Goal: Task Accomplishment & Management: Complete application form

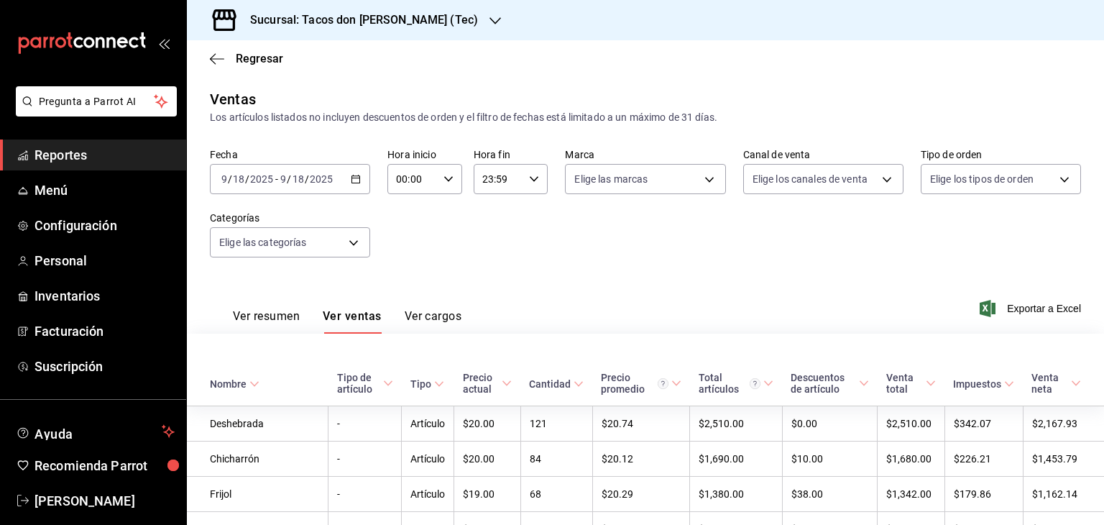
scroll to position [1136, 0]
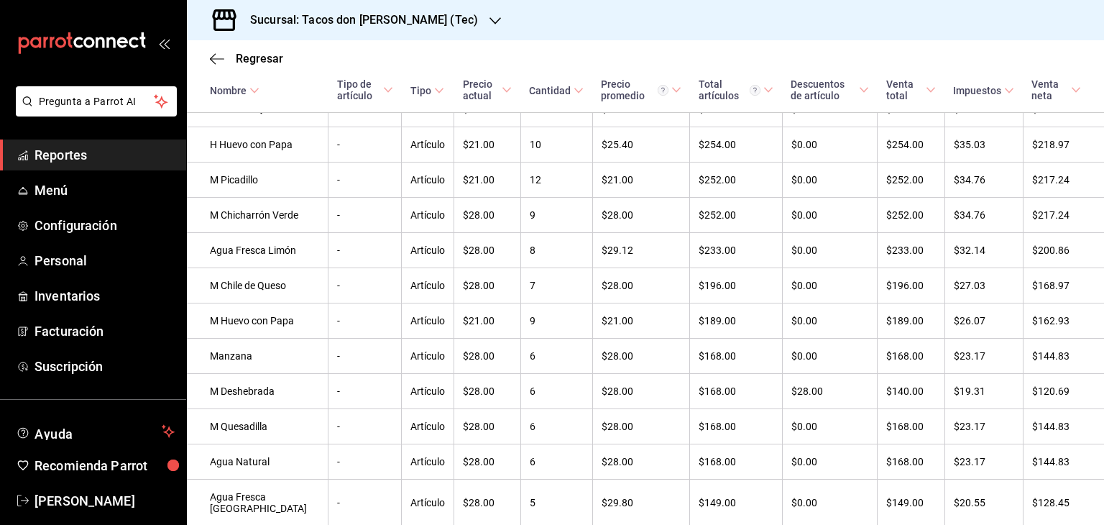
click at [69, 153] on span "Reportes" at bounding box center [104, 154] width 140 height 19
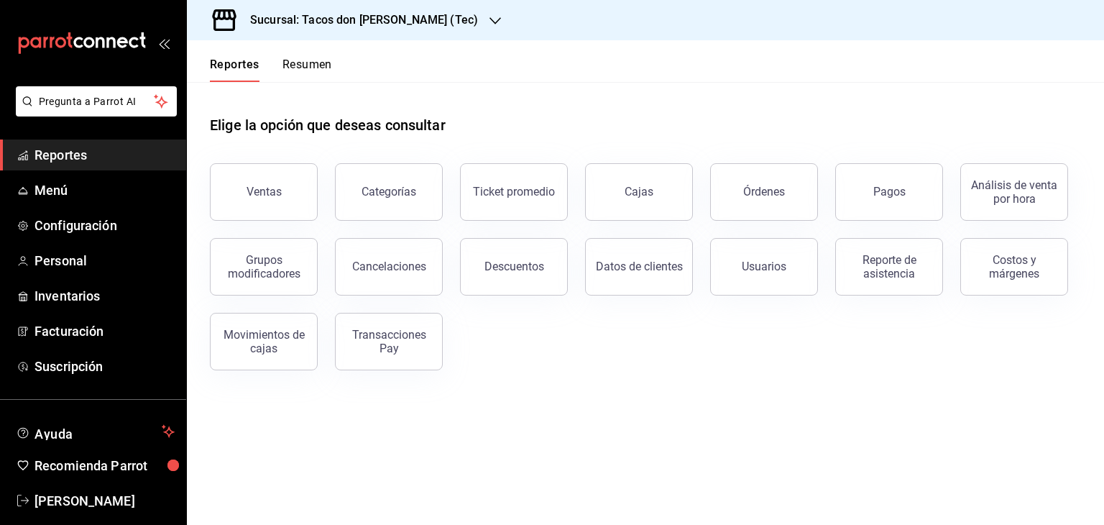
click at [489, 14] on div at bounding box center [494, 20] width 11 height 15
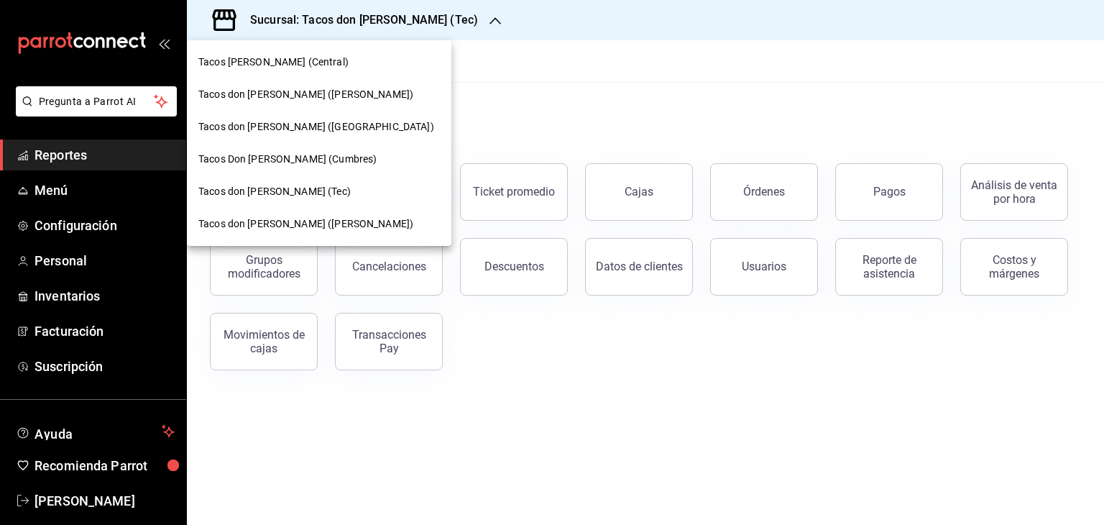
click at [308, 62] on span "Tacos [PERSON_NAME] (Central)" at bounding box center [273, 62] width 150 height 15
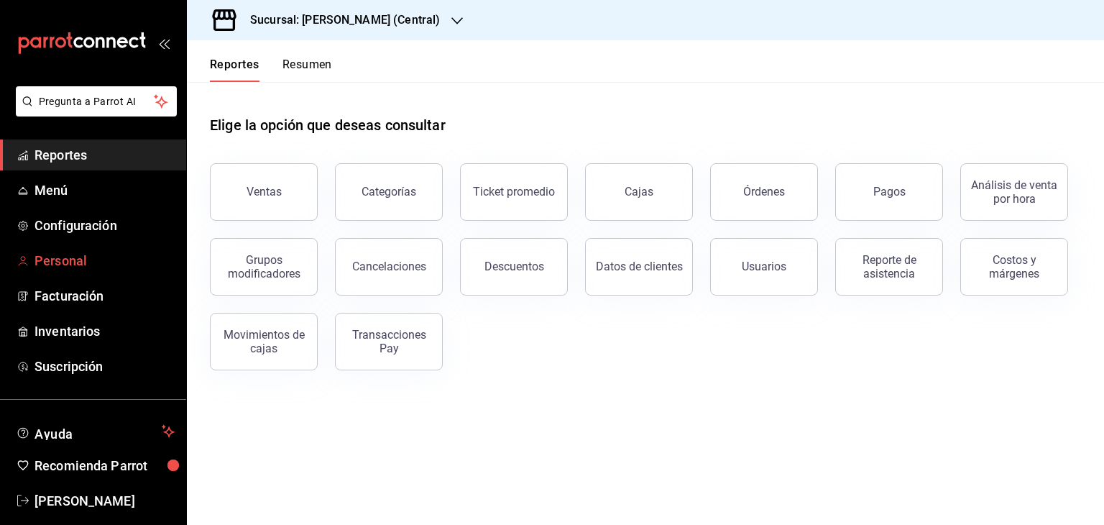
click at [70, 258] on span "Personal" at bounding box center [104, 260] width 140 height 19
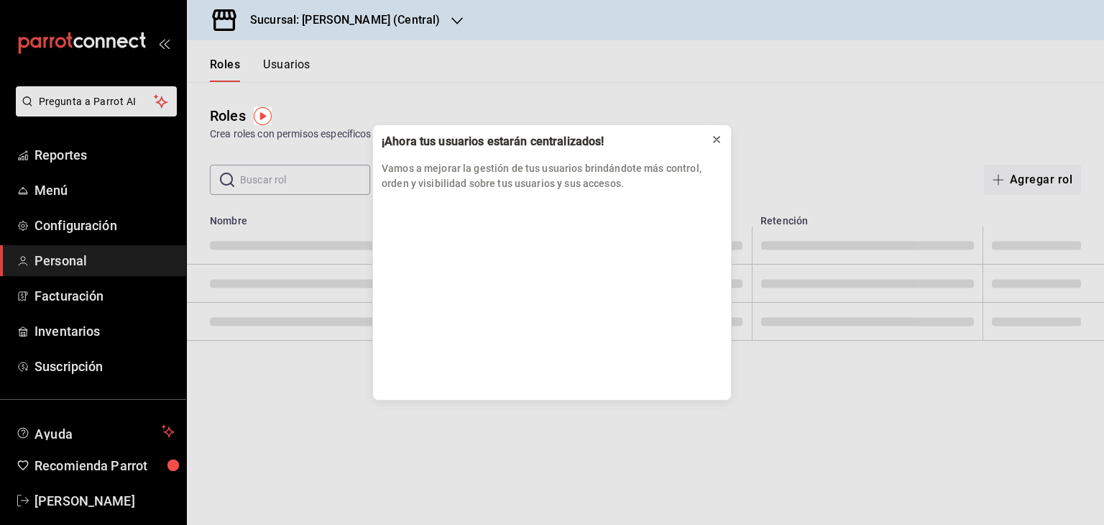
click at [719, 137] on icon at bounding box center [717, 140] width 6 height 6
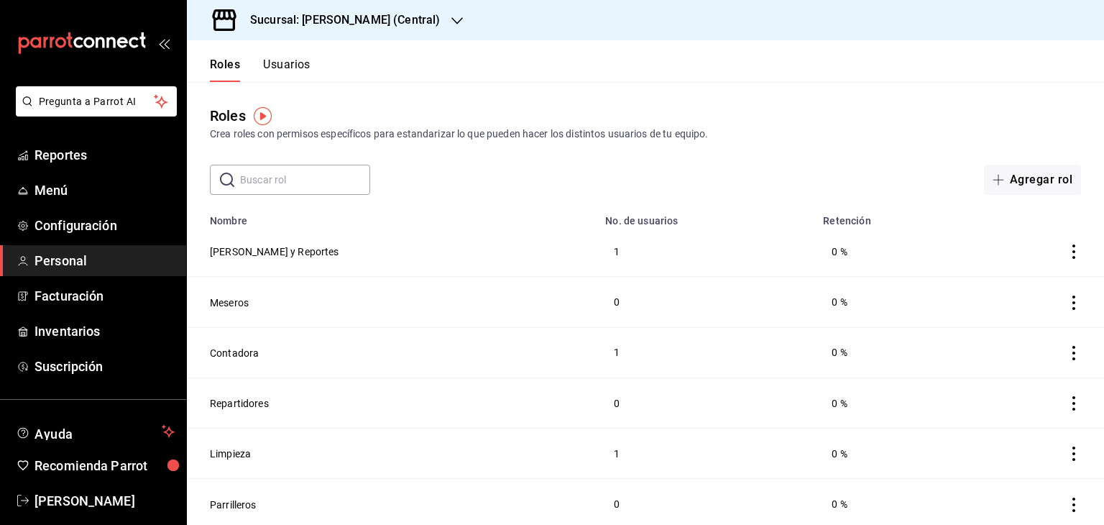
click at [304, 65] on button "Usuarios" at bounding box center [286, 69] width 47 height 24
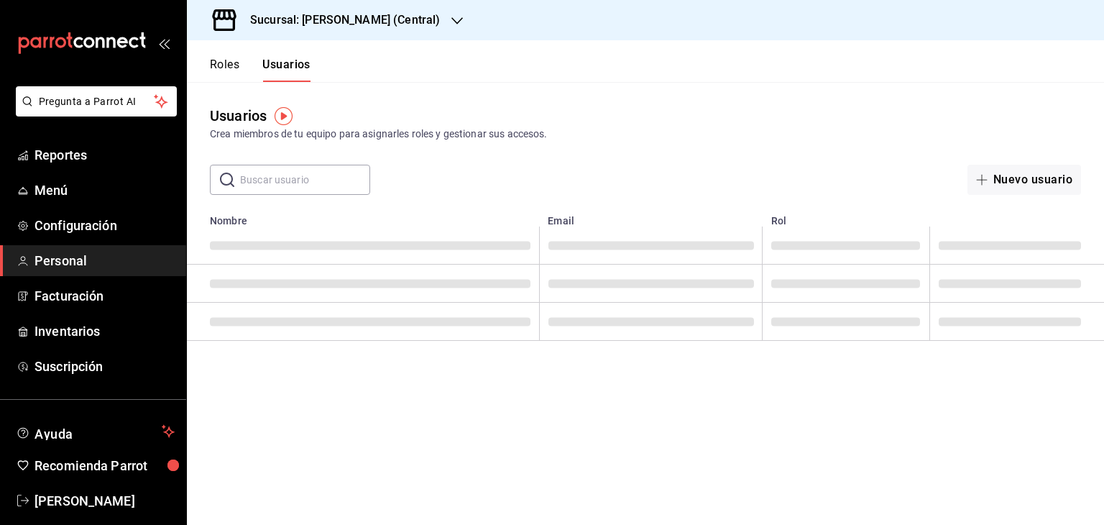
click at [318, 184] on input "text" at bounding box center [305, 179] width 130 height 29
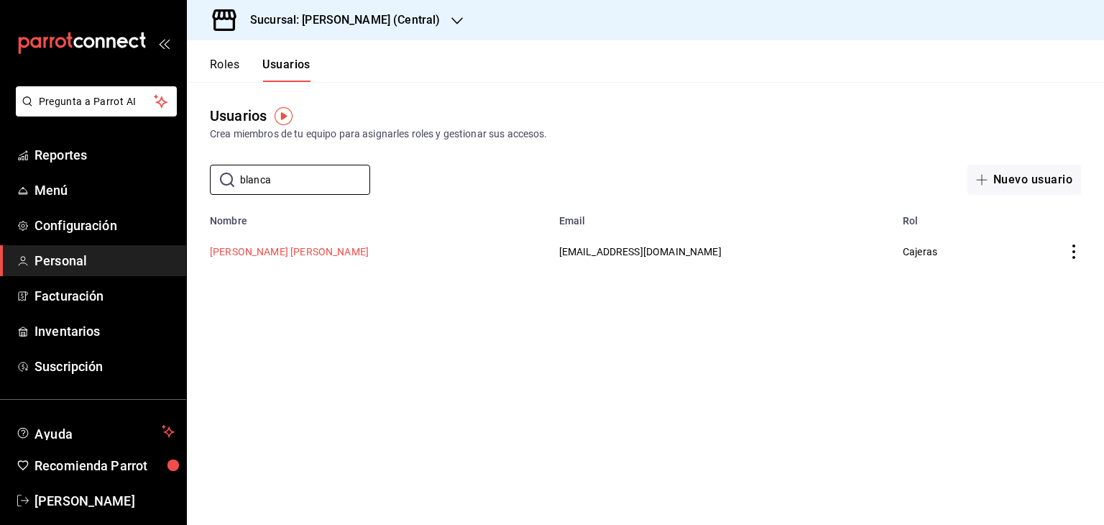
type input "blanca"
click at [347, 252] on button "[PERSON_NAME] [PERSON_NAME]" at bounding box center [289, 251] width 159 height 14
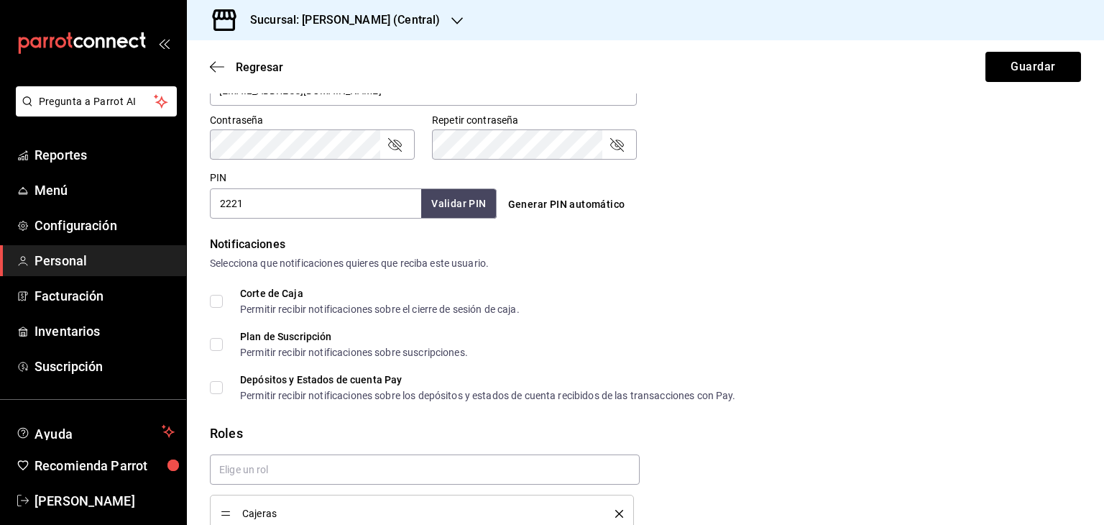
scroll to position [671, 0]
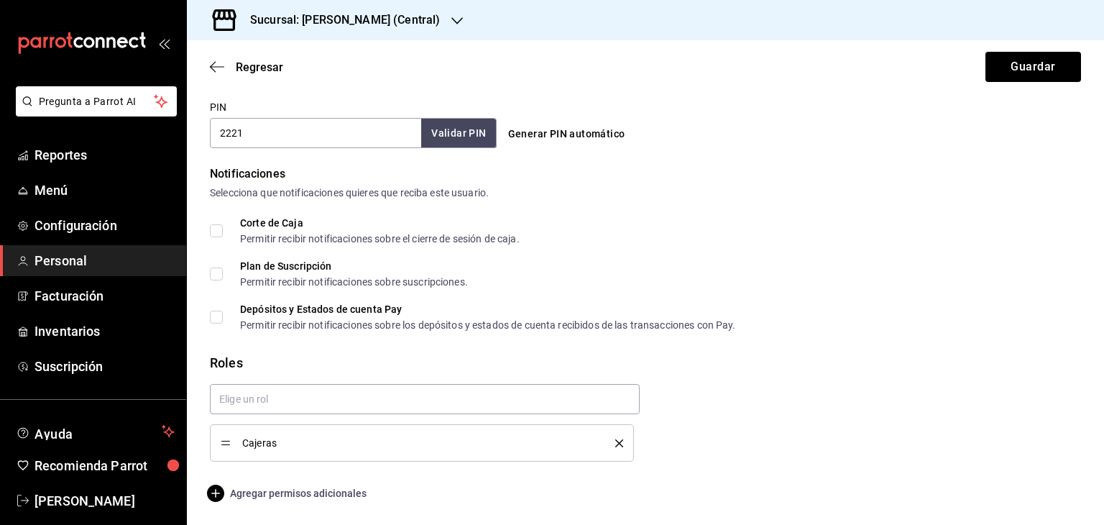
click at [322, 498] on span "Agregar permisos adicionales" at bounding box center [288, 492] width 157 height 17
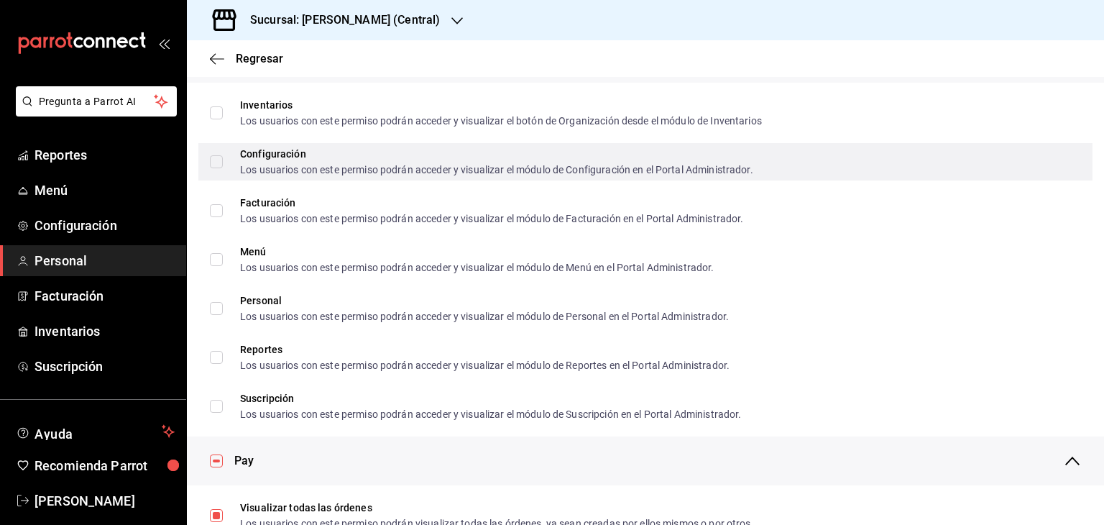
click at [232, 162] on span "Configuración Los usuarios con este permiso podrán acceder y visualizar el módu…" at bounding box center [488, 162] width 530 height 26
click at [223, 162] on input "Configuración Los usuarios con este permiso podrán acceder y visualizar el módu…" at bounding box center [216, 161] width 13 height 13
click at [210, 162] on input "Configuración Los usuarios con este permiso podrán acceder y visualizar el módu…" at bounding box center [216, 161] width 13 height 13
checkbox input "false"
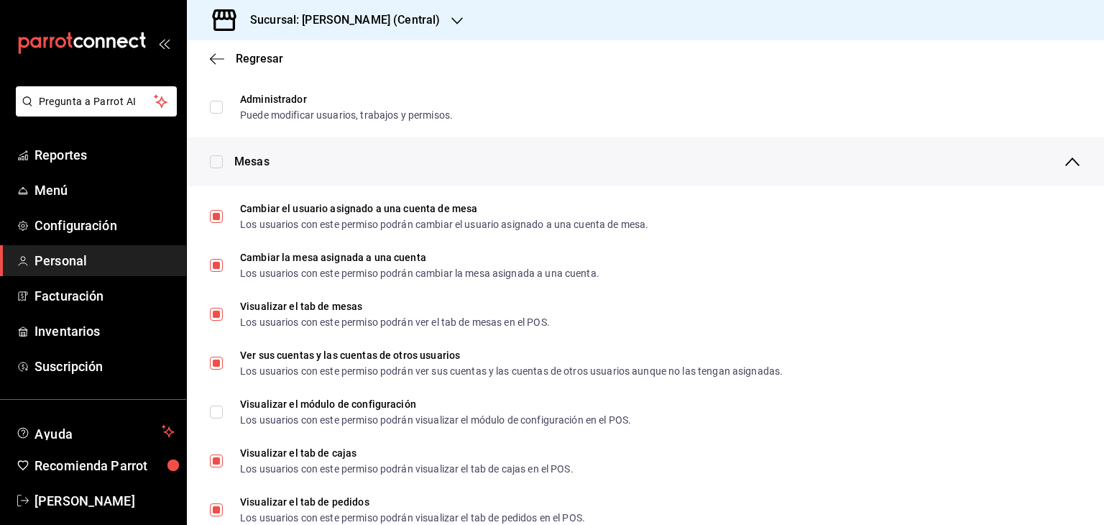
scroll to position [213, 0]
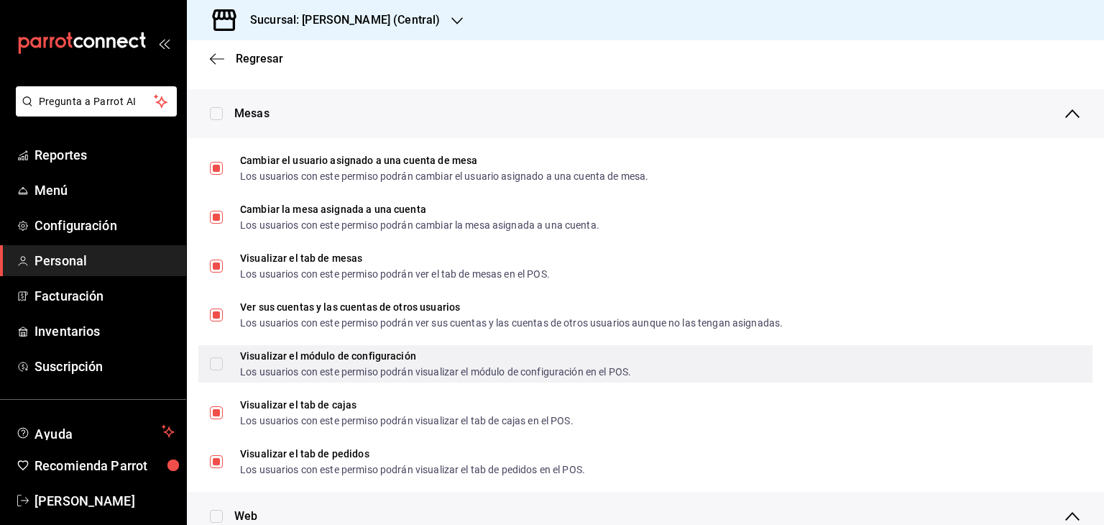
click at [210, 366] on input "Visualizar el módulo de configuración Los usuarios con este permiso podrán visu…" at bounding box center [216, 363] width 13 height 13
checkbox input "true"
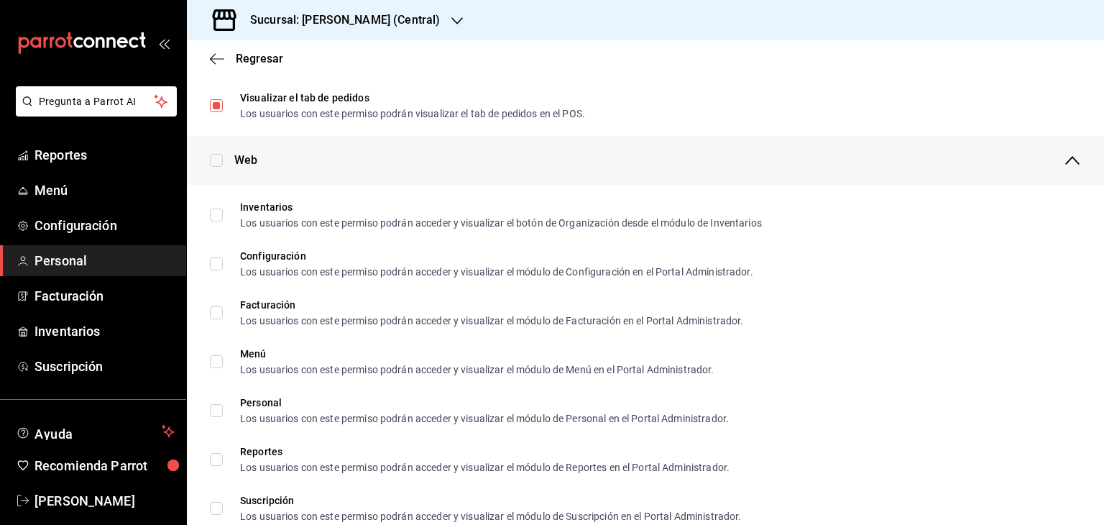
scroll to position [0, 0]
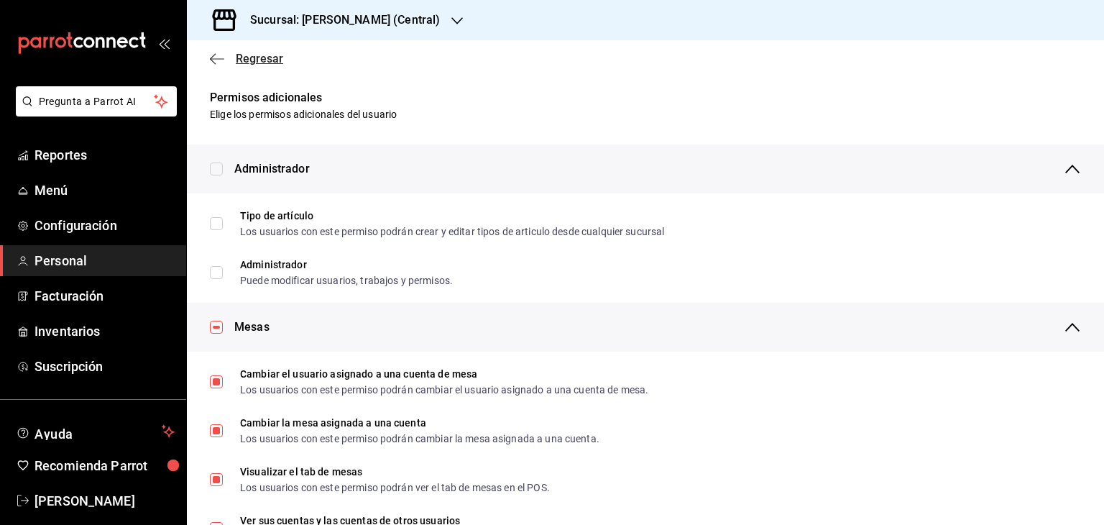
click at [211, 56] on icon "button" at bounding box center [217, 58] width 14 height 13
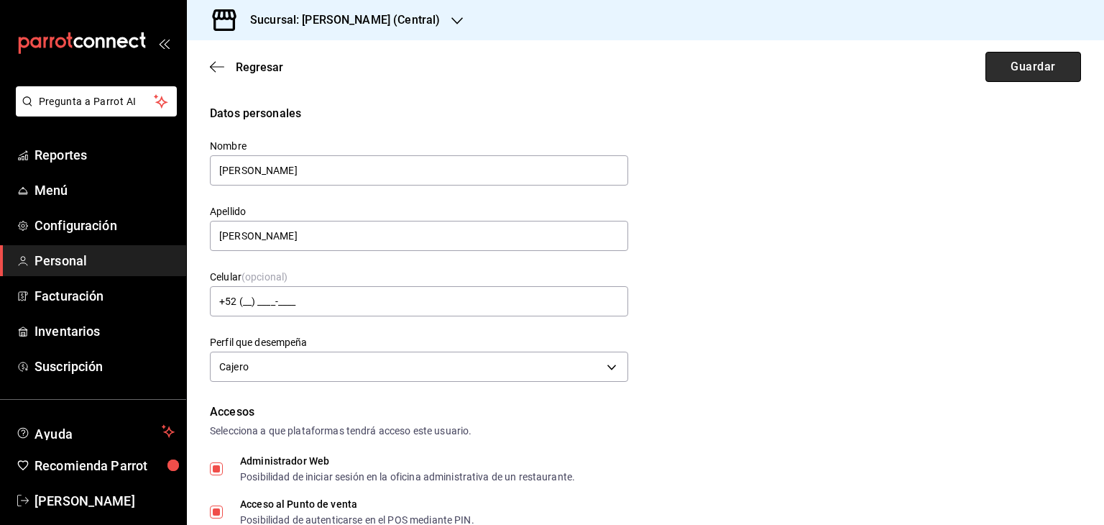
click at [1034, 64] on button "Guardar" at bounding box center [1033, 67] width 96 height 30
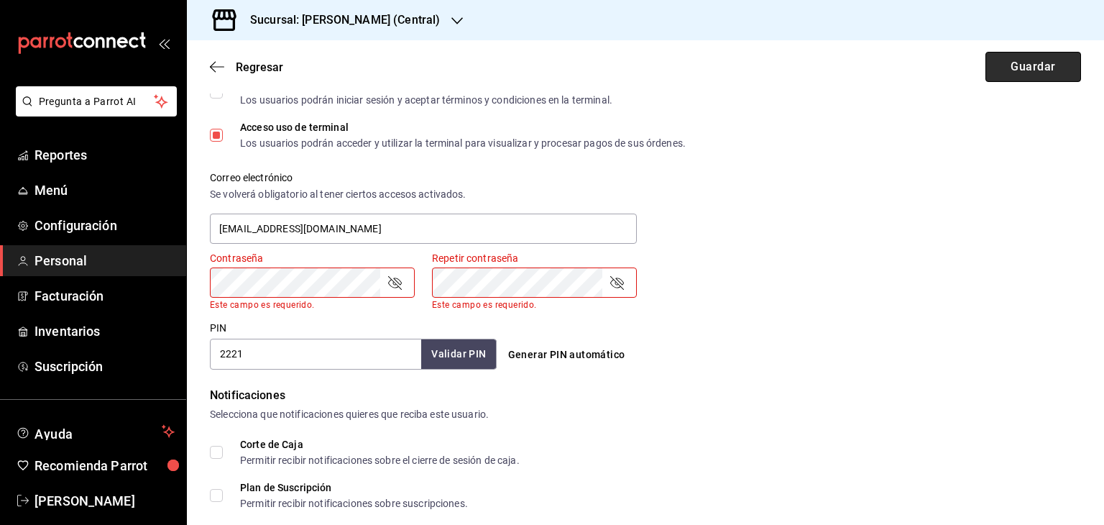
click at [993, 69] on button "Guardar" at bounding box center [1033, 67] width 96 height 30
click at [213, 70] on icon "button" at bounding box center [217, 66] width 14 height 13
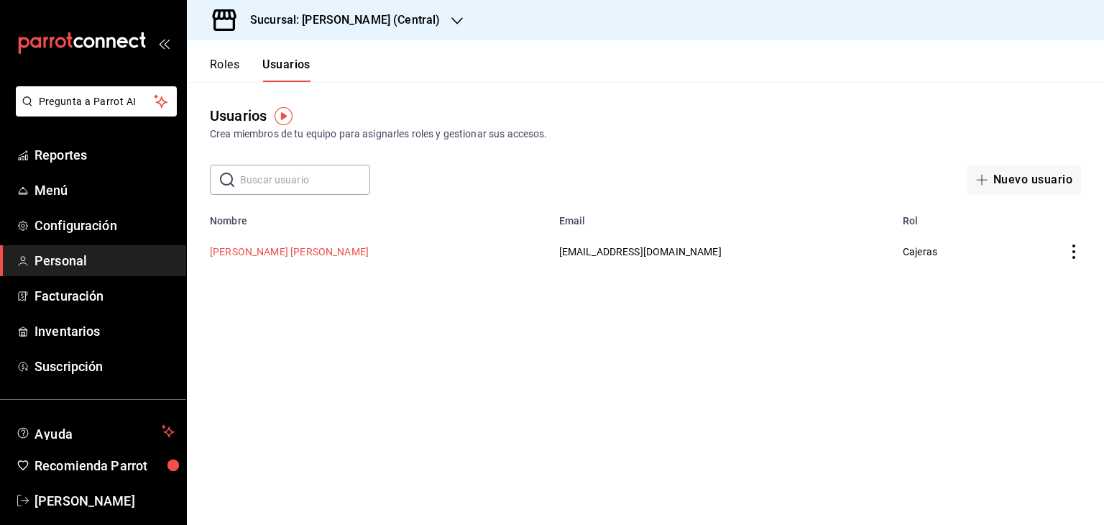
click at [261, 253] on button "[PERSON_NAME] [PERSON_NAME]" at bounding box center [289, 251] width 159 height 14
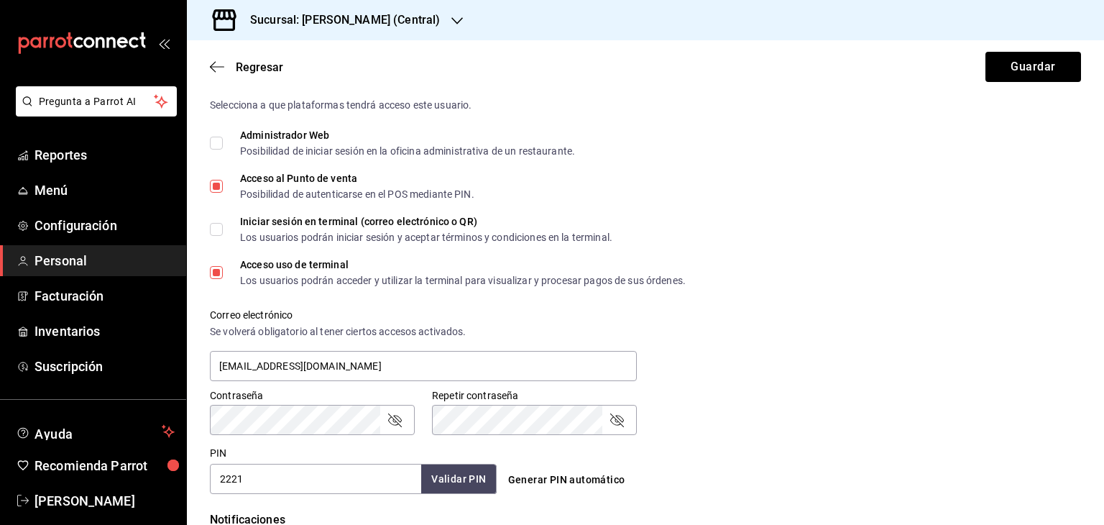
scroll to position [671, 0]
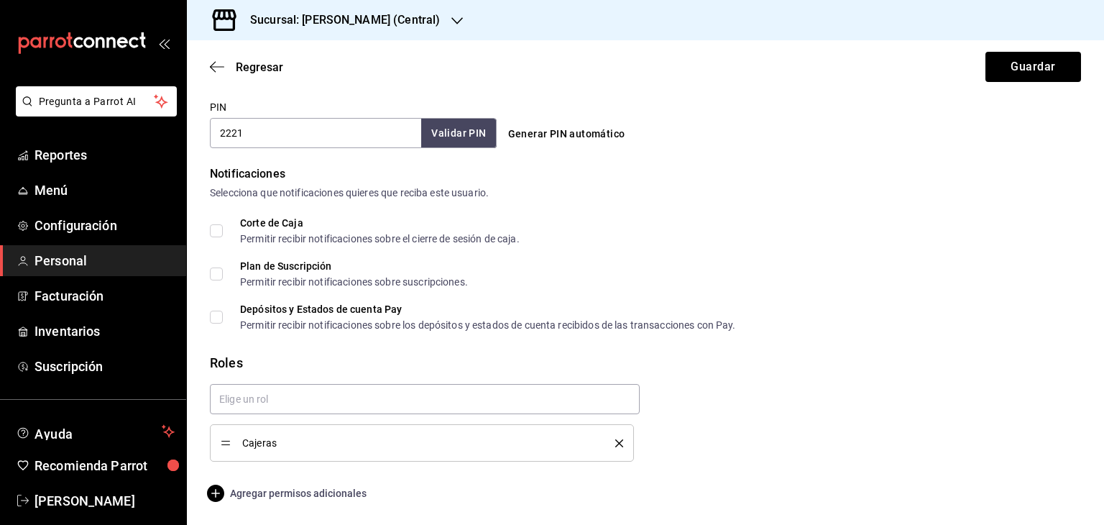
click at [263, 495] on span "Agregar permisos adicionales" at bounding box center [288, 492] width 157 height 17
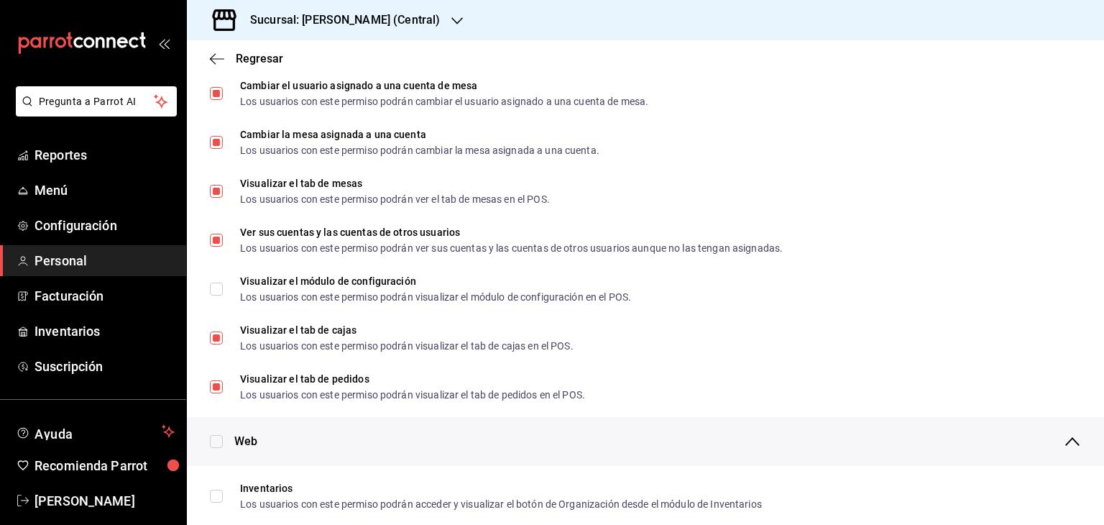
scroll to position [275, 0]
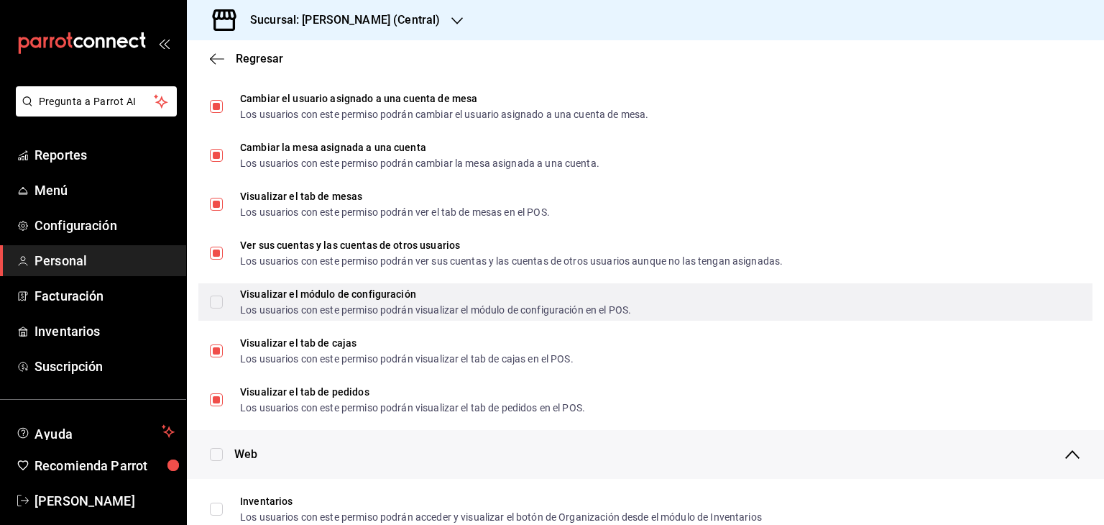
click at [214, 301] on input "Visualizar el módulo de configuración Los usuarios con este permiso podrán visu…" at bounding box center [216, 301] width 13 height 13
checkbox input "true"
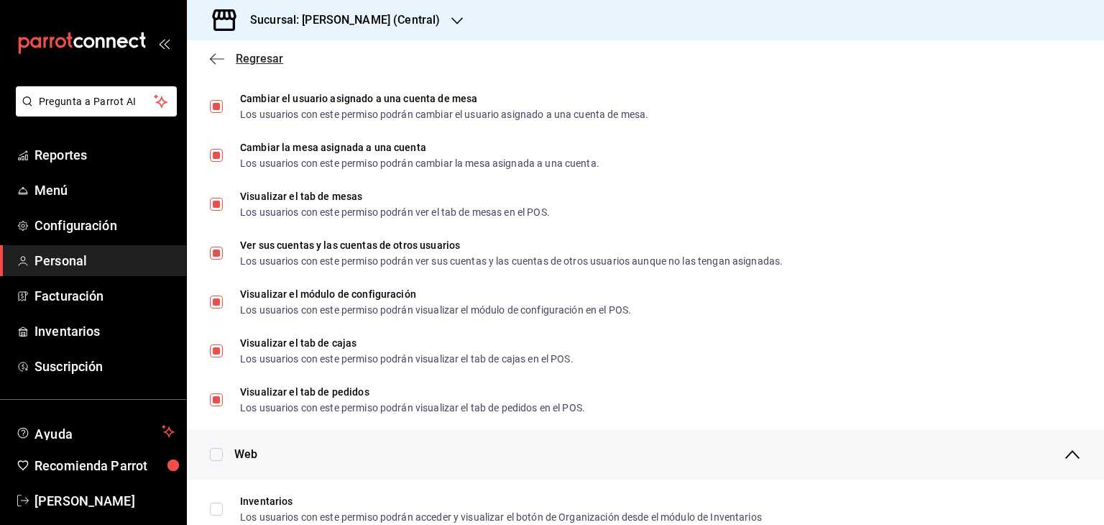
click at [215, 58] on icon "button" at bounding box center [217, 58] width 14 height 1
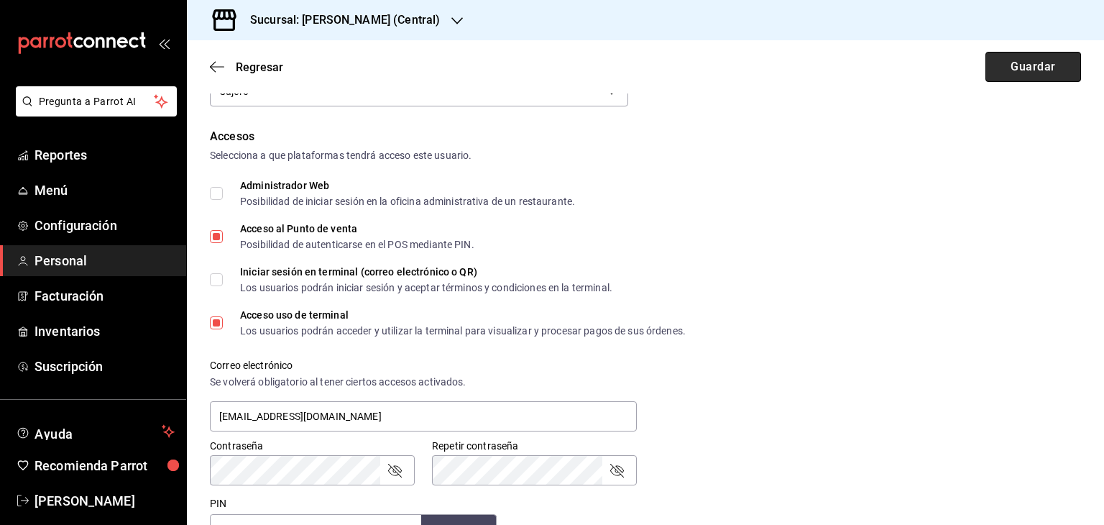
click at [1052, 62] on button "Guardar" at bounding box center [1033, 67] width 96 height 30
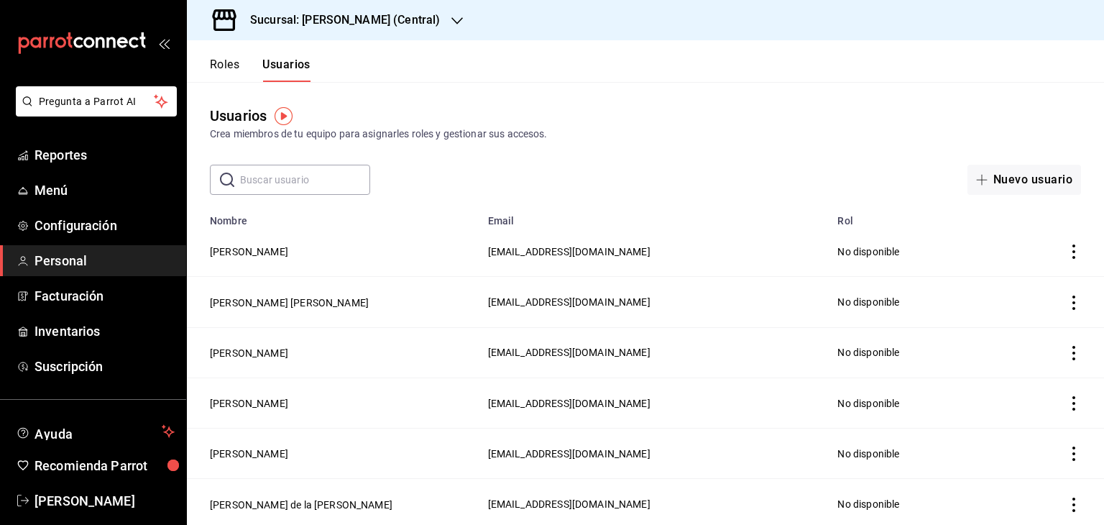
click at [272, 185] on input "text" at bounding box center [305, 179] width 130 height 29
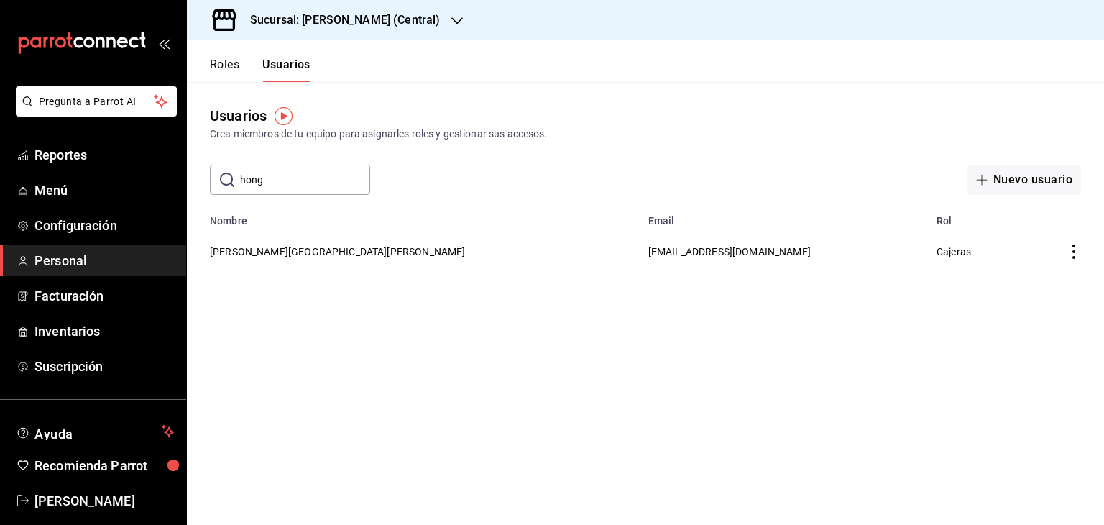
click at [1069, 257] on icon "actions" at bounding box center [1074, 251] width 14 height 14
click at [1034, 265] on span "Eliminar" at bounding box center [1008, 272] width 63 height 17
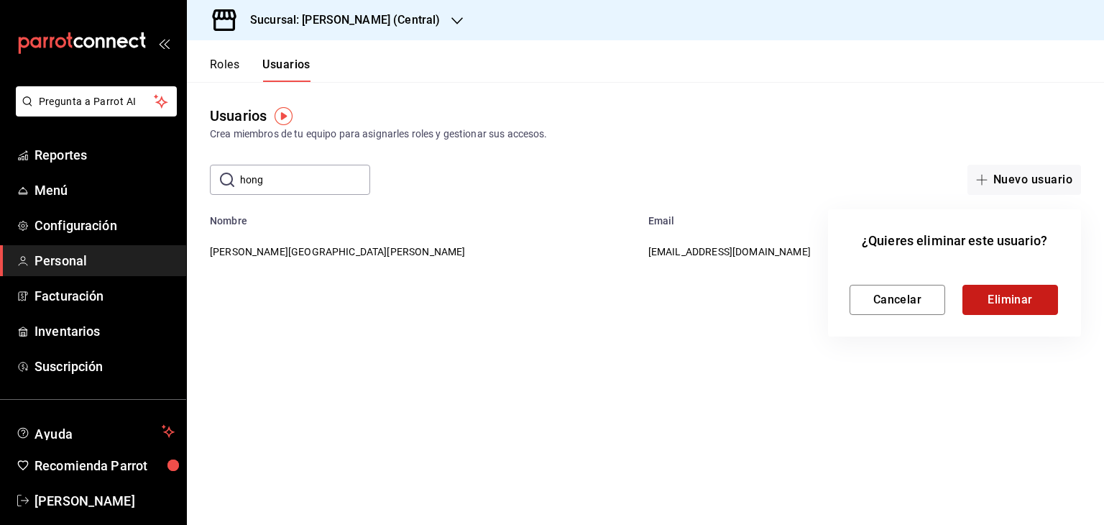
click at [1032, 293] on button "Eliminar" at bounding box center [1010, 300] width 96 height 30
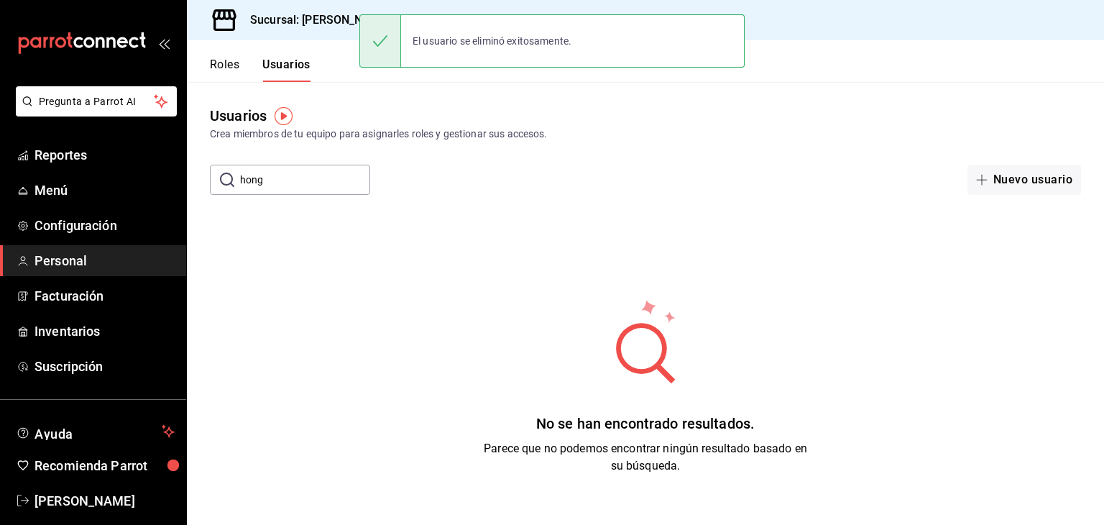
click at [280, 176] on input "hong" at bounding box center [305, 179] width 130 height 29
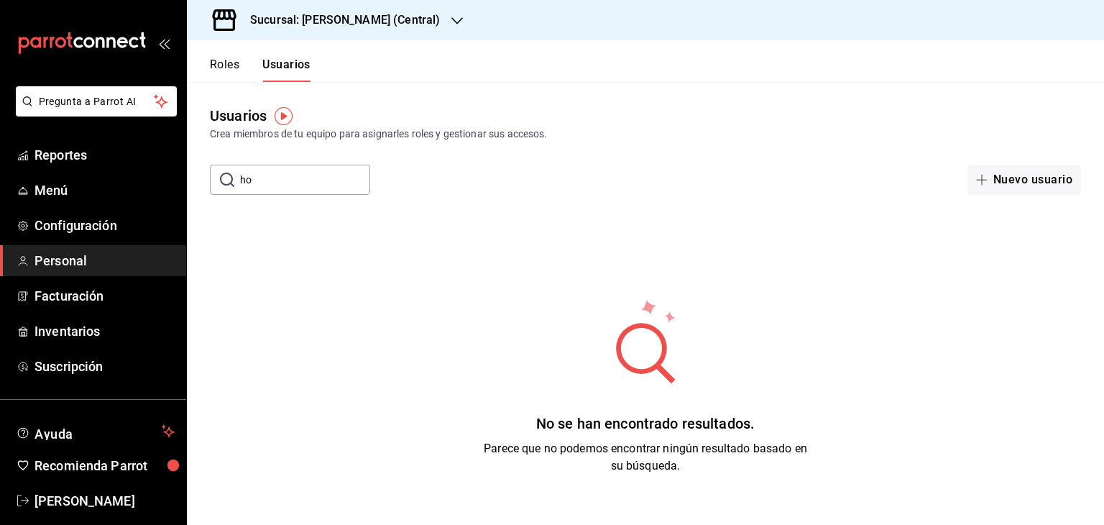
type input "h"
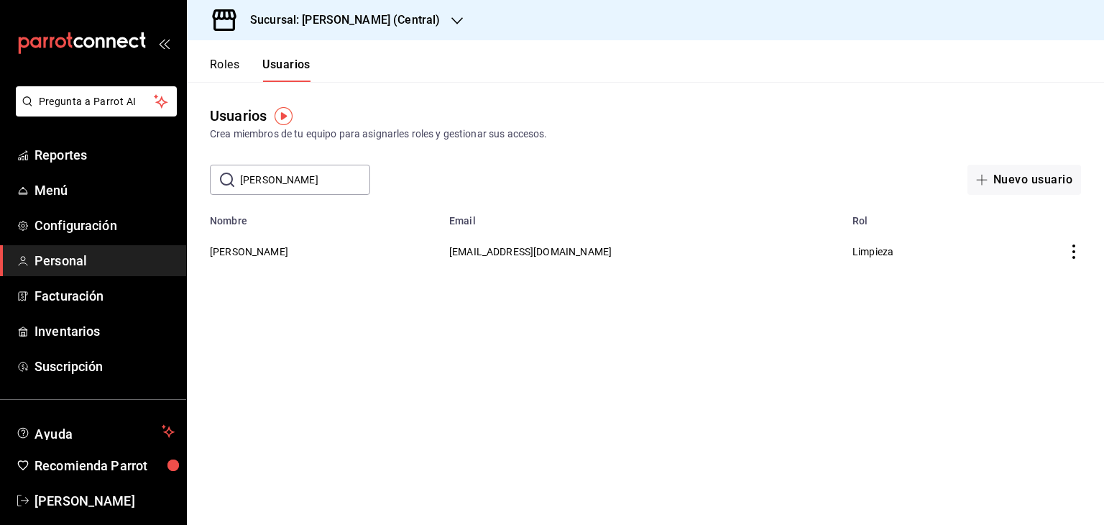
click at [1071, 250] on icon "actions" at bounding box center [1074, 251] width 14 height 14
click at [1020, 277] on span "Eliminar" at bounding box center [1021, 272] width 37 height 11
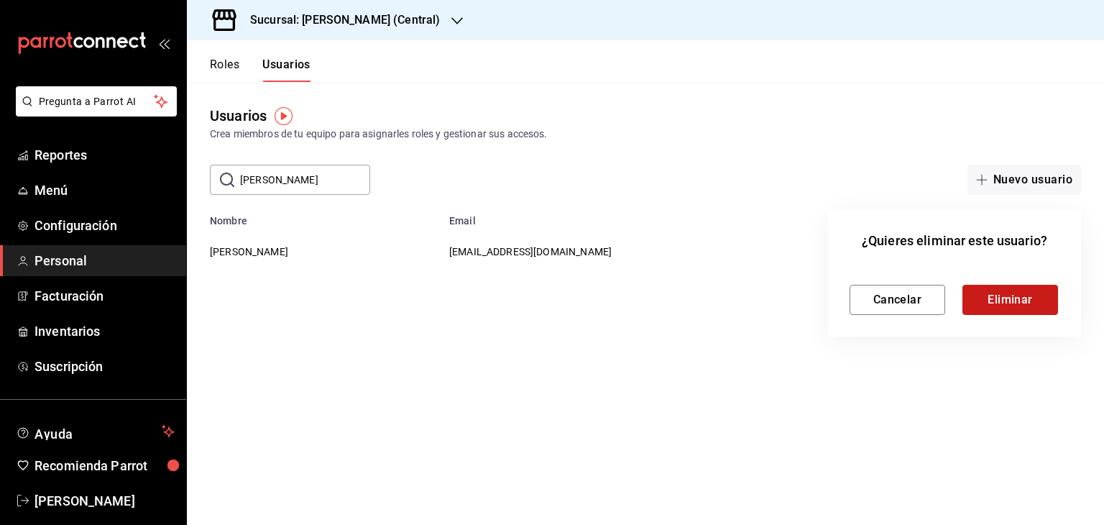
click at [1002, 299] on button "Eliminar" at bounding box center [1010, 300] width 96 height 30
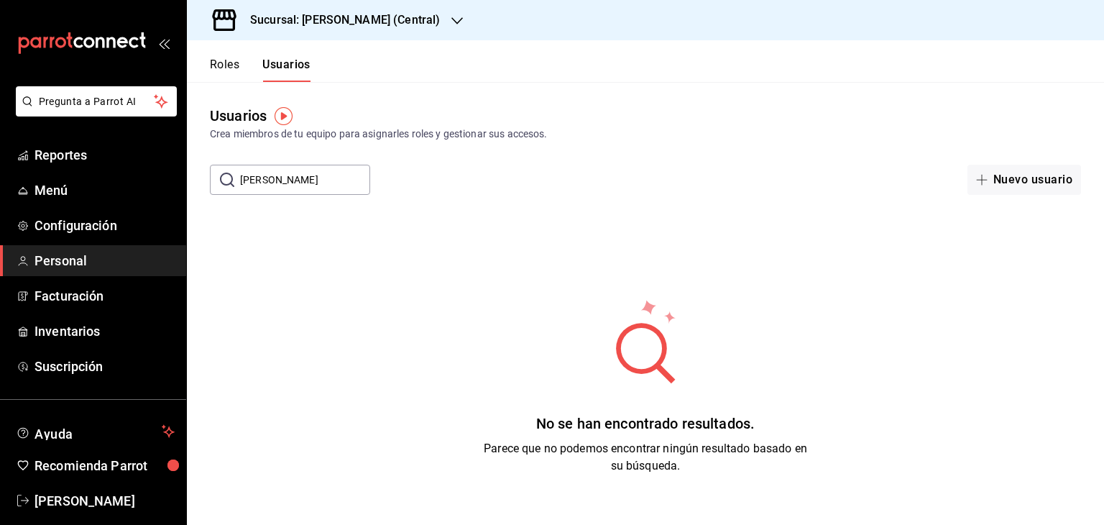
click at [316, 175] on input "[PERSON_NAME]" at bounding box center [305, 179] width 130 height 29
type input "m"
click at [224, 65] on button "Roles" at bounding box center [224, 69] width 29 height 24
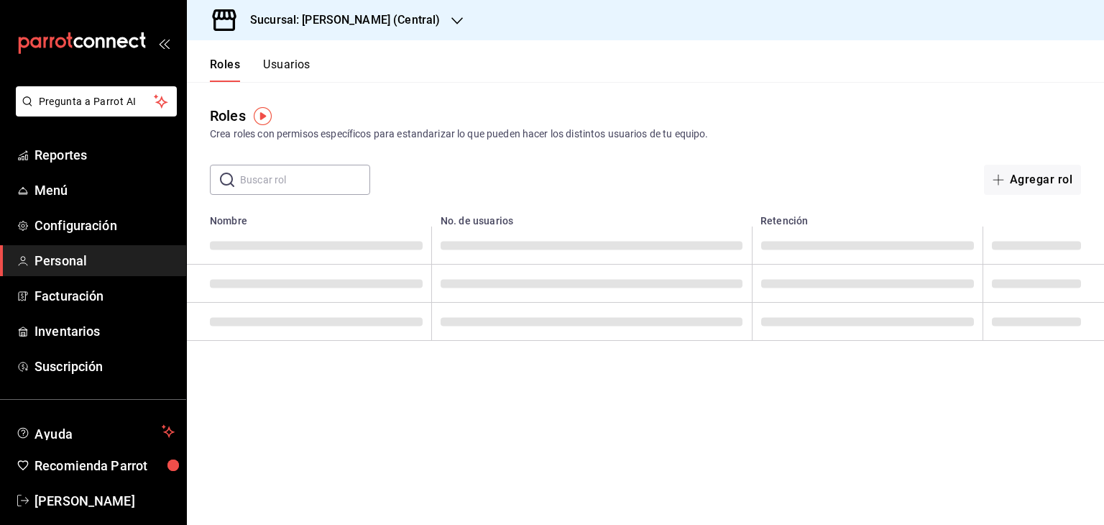
click at [283, 67] on button "Usuarios" at bounding box center [286, 69] width 47 height 24
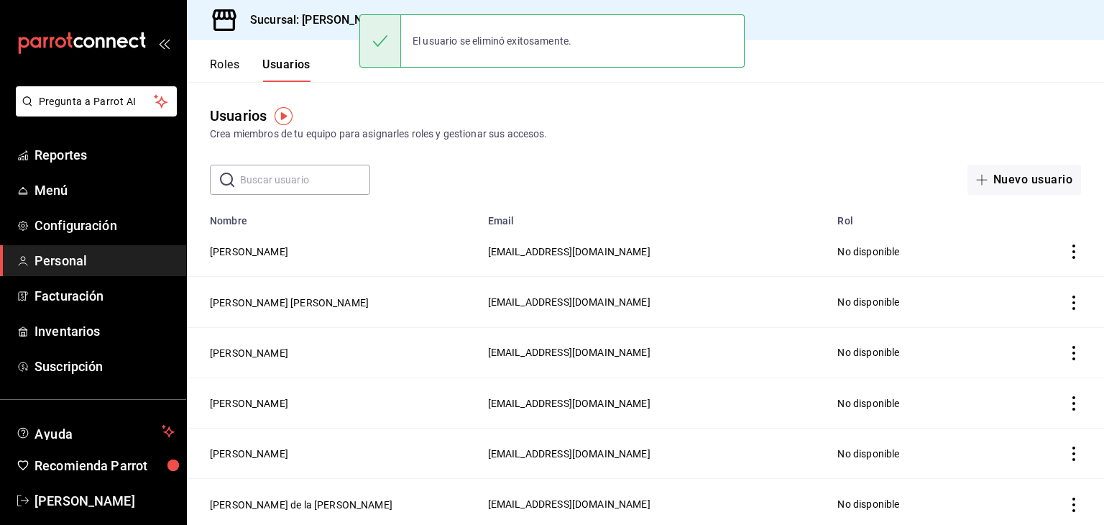
click at [538, 175] on div "​ ​ Nuevo usuario" at bounding box center [645, 180] width 917 height 30
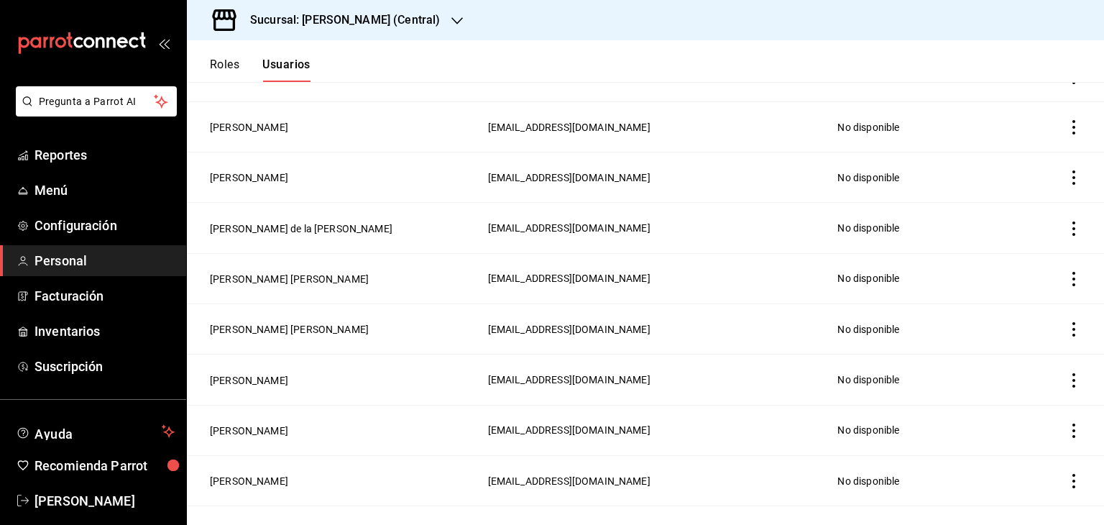
scroll to position [290, 0]
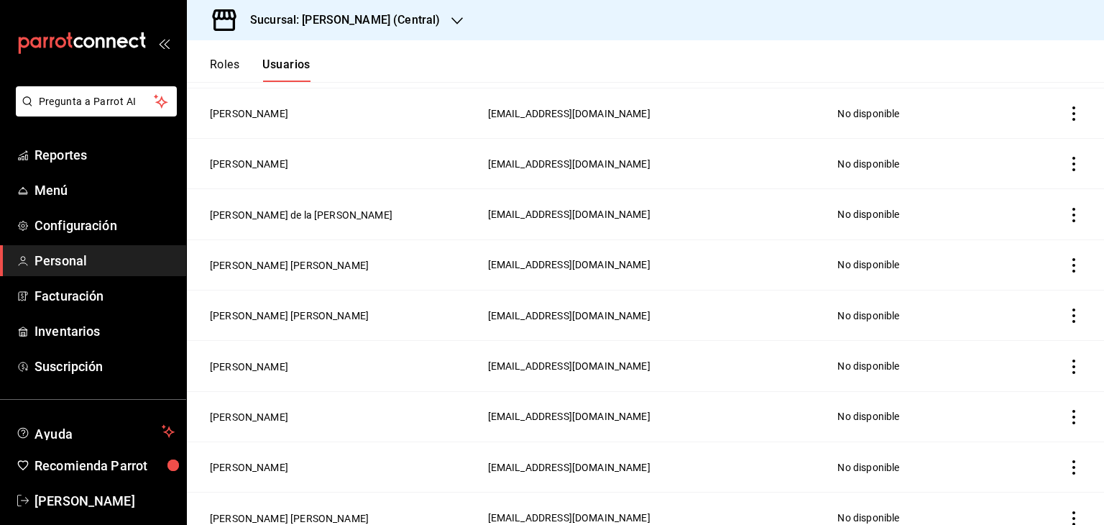
click at [1072, 316] on icon "actions" at bounding box center [1073, 315] width 3 height 14
click at [1024, 301] on span "Duplicar" at bounding box center [998, 295] width 63 height 17
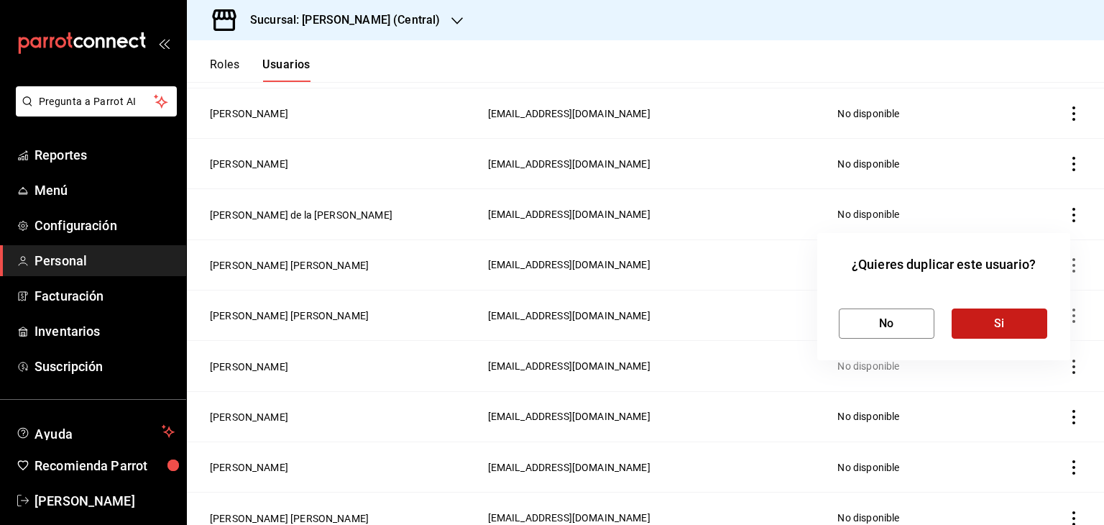
click at [1018, 328] on button "Si" at bounding box center [1000, 323] width 96 height 30
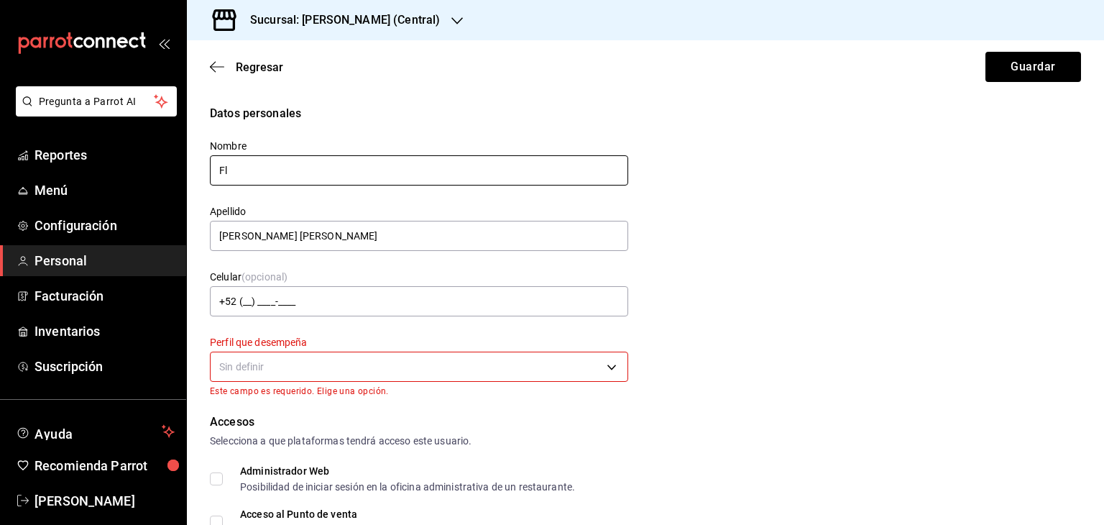
type input "F"
type input "[PERSON_NAME]"
type input "[PERSON_NAME] [PERSON_NAME]"
click at [290, 361] on body "Pregunta a Parrot AI Reportes Menú Configuración Personal Facturación Inventari…" at bounding box center [552, 262] width 1104 height 525
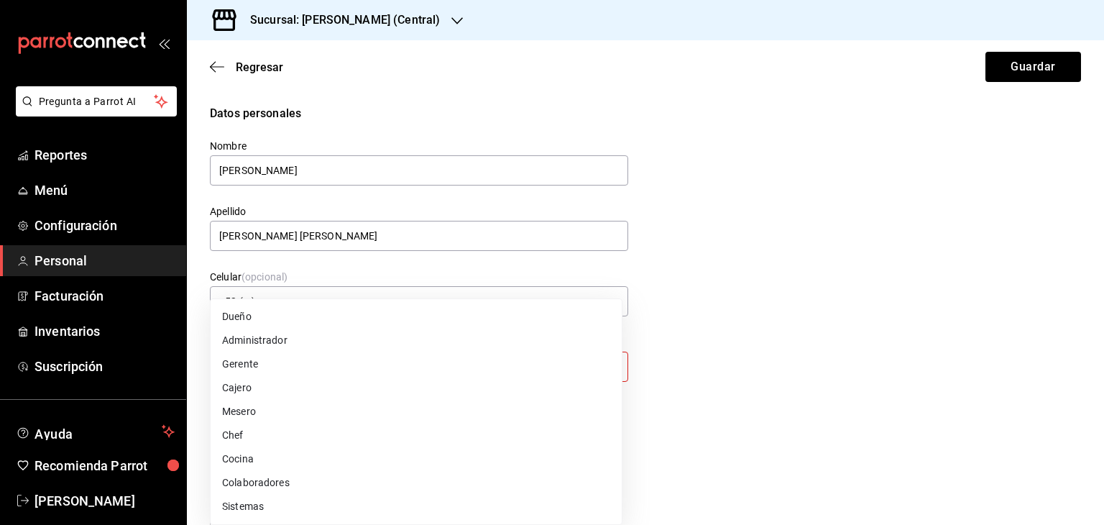
click at [303, 489] on li "Colaboradores" at bounding box center [416, 483] width 411 height 24
type input "STAFF"
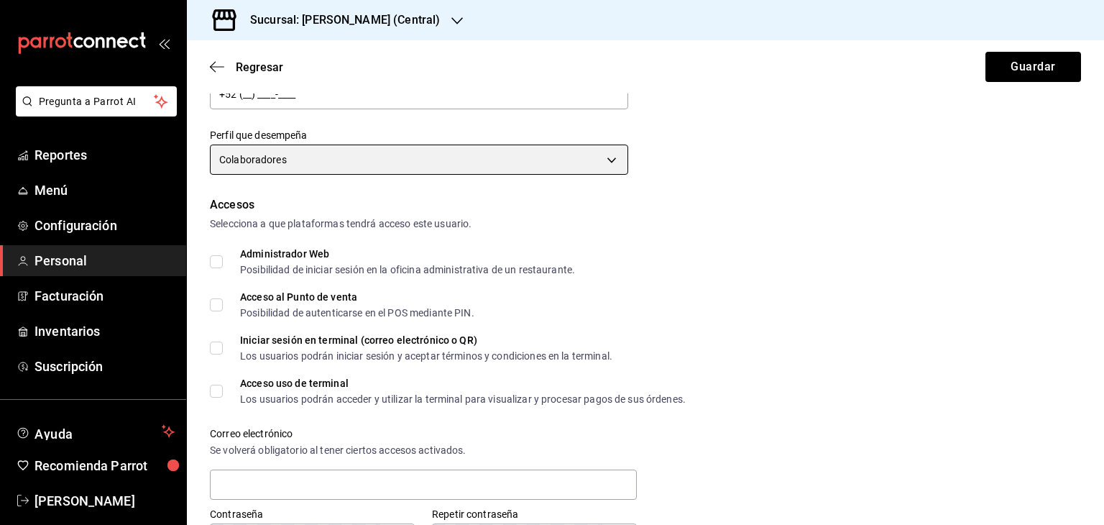
scroll to position [219, 0]
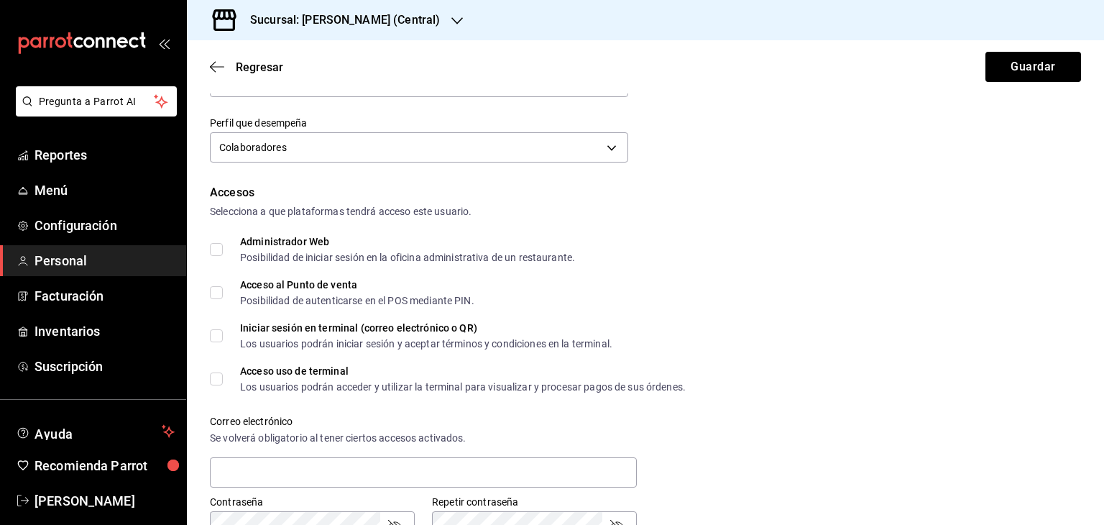
click at [218, 291] on input "Acceso al Punto de venta Posibilidad de autenticarse en el POS mediante PIN." at bounding box center [216, 292] width 13 height 13
checkbox input "true"
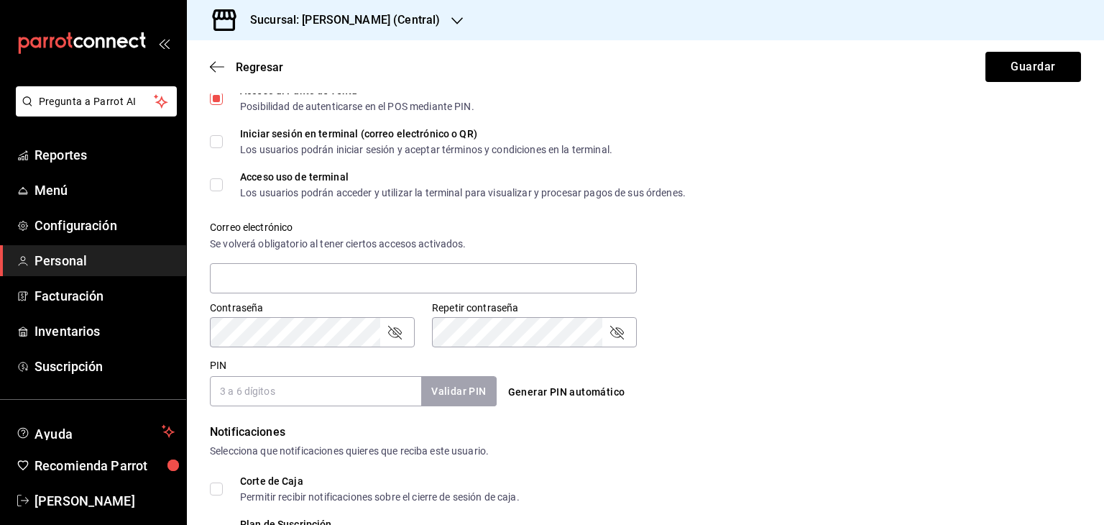
scroll to position [433, 0]
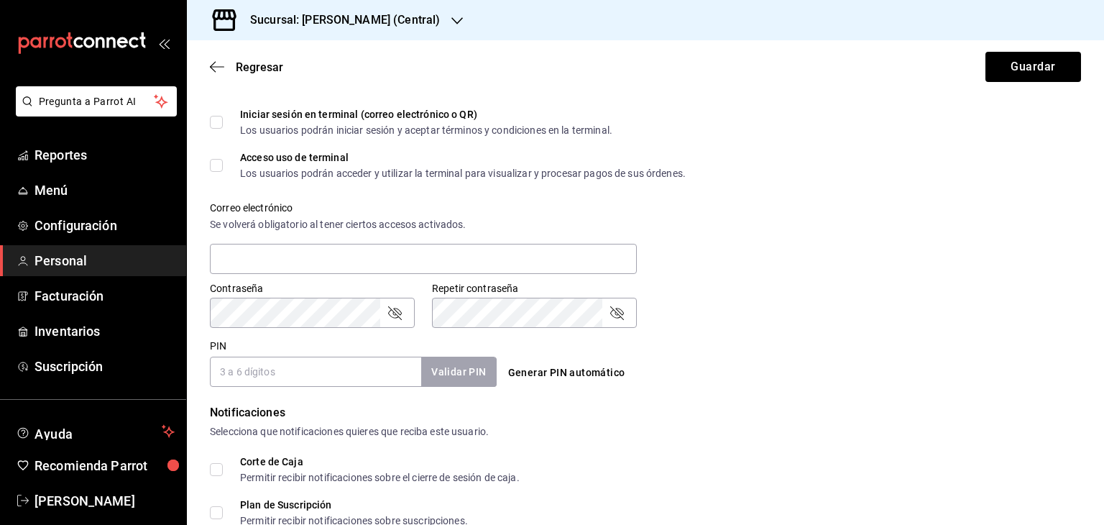
click at [285, 369] on input "PIN" at bounding box center [315, 371] width 211 height 30
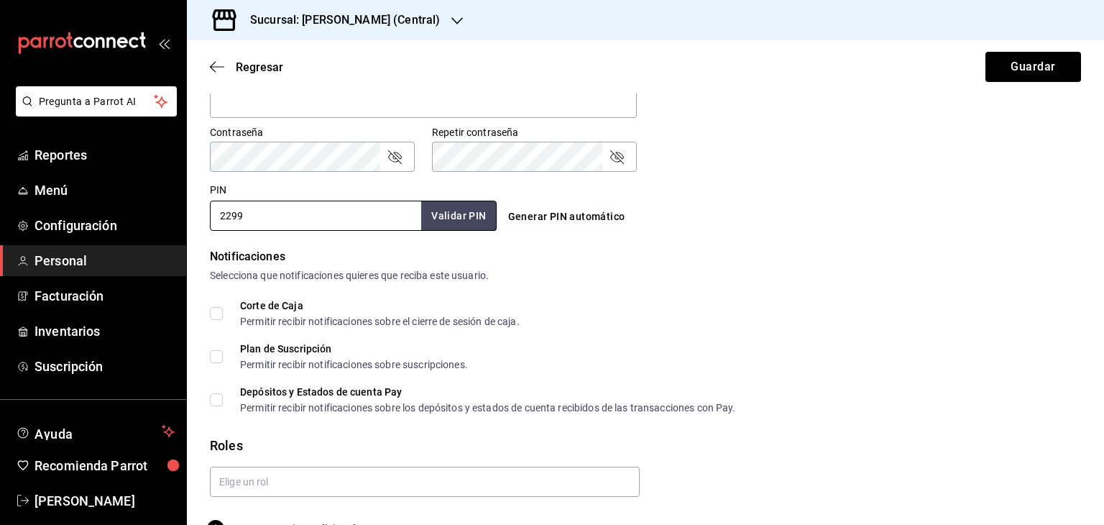
scroll to position [624, 0]
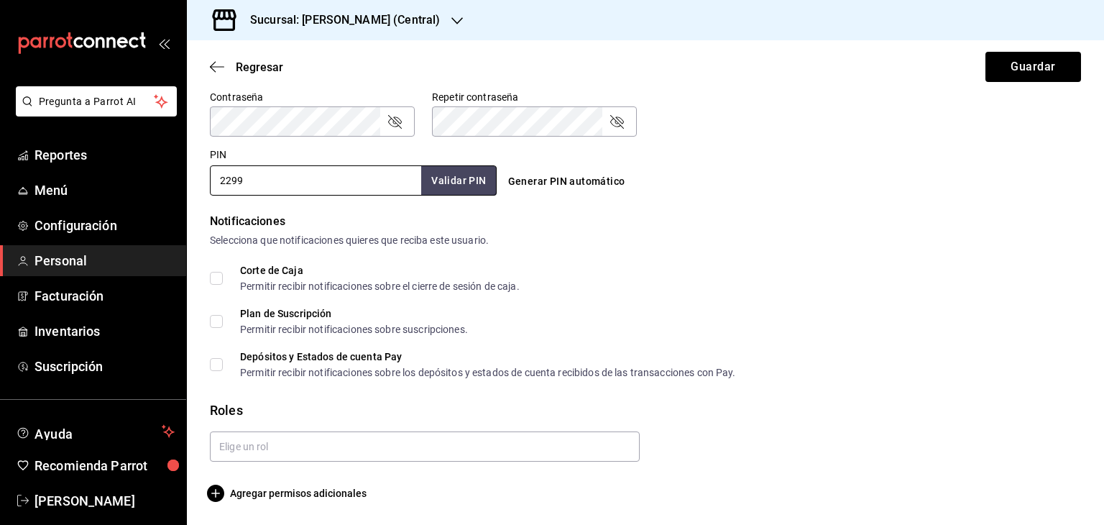
type input "2299"
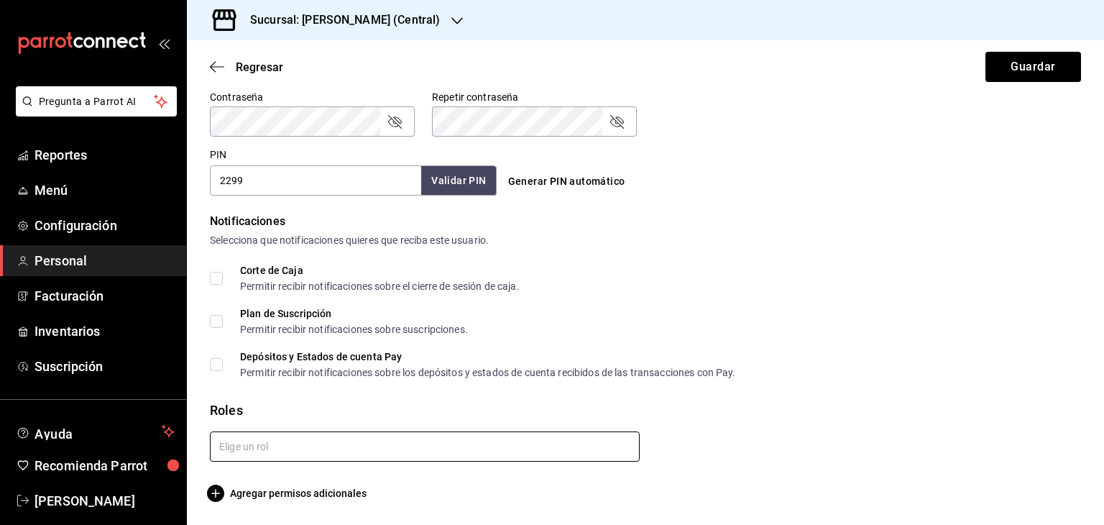
drag, startPoint x: 404, startPoint y: 464, endPoint x: 404, endPoint y: 449, distance: 14.4
click at [404, 442] on input "text" at bounding box center [425, 446] width 430 height 30
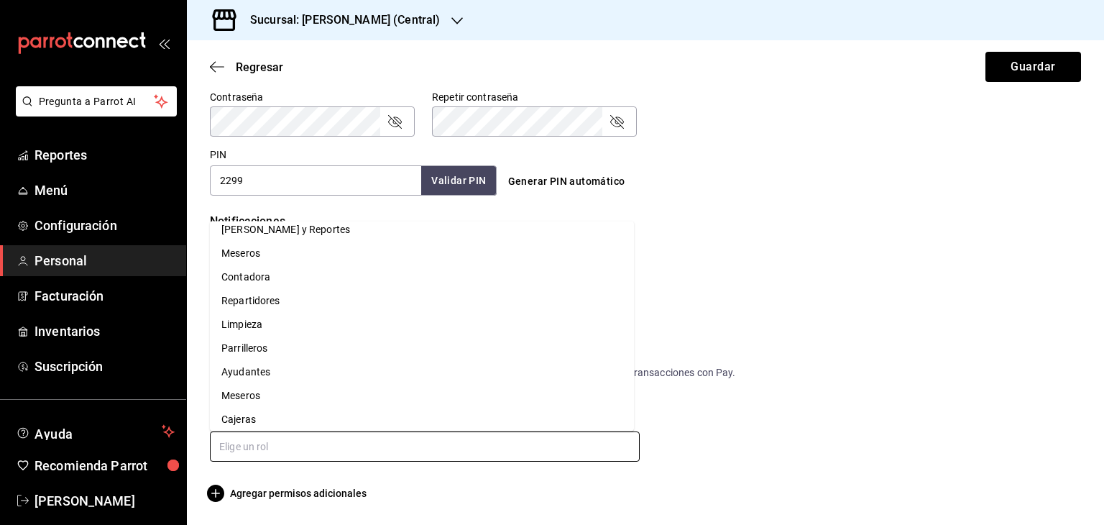
scroll to position [0, 0]
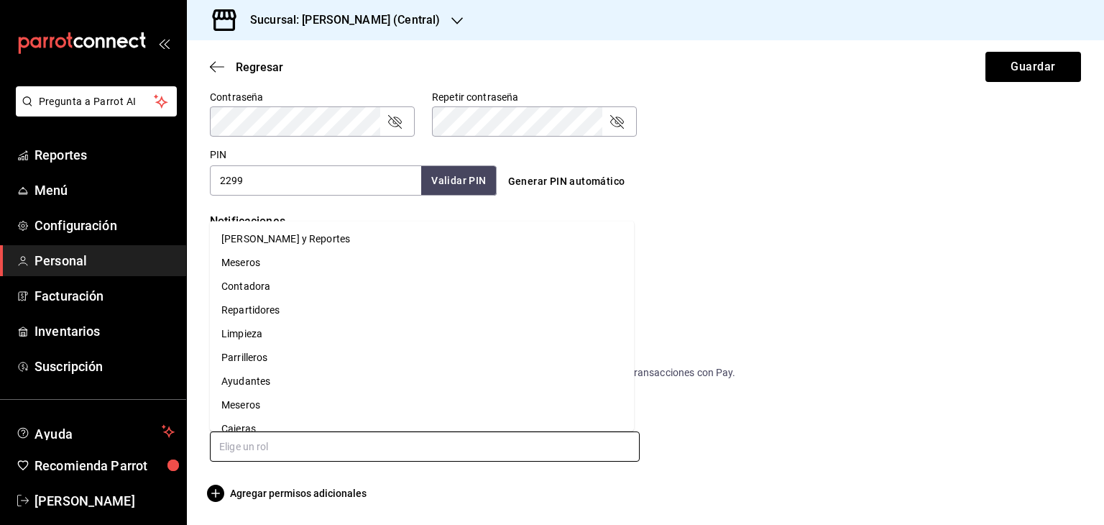
click at [337, 360] on li "Parrilleros" at bounding box center [422, 358] width 424 height 24
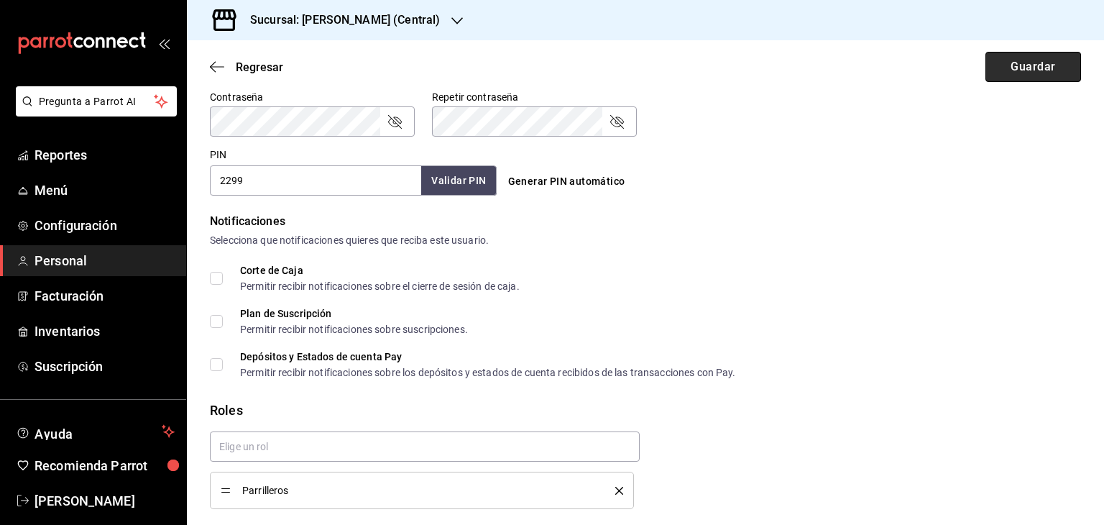
click at [1013, 67] on button "Guardar" at bounding box center [1033, 67] width 96 height 30
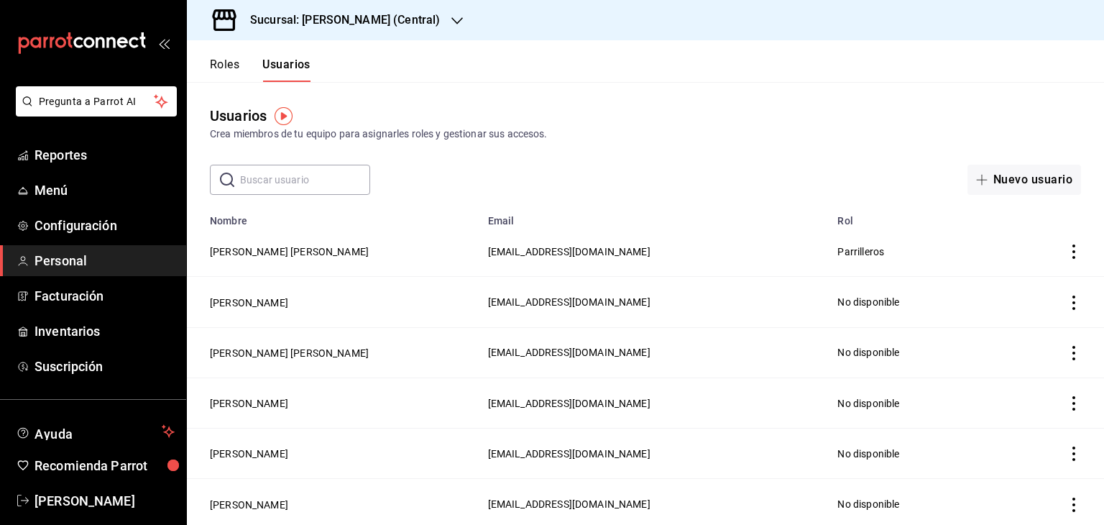
click at [1067, 257] on icon "actions" at bounding box center [1074, 251] width 14 height 14
click at [1012, 229] on span "Duplicar" at bounding box center [998, 232] width 63 height 17
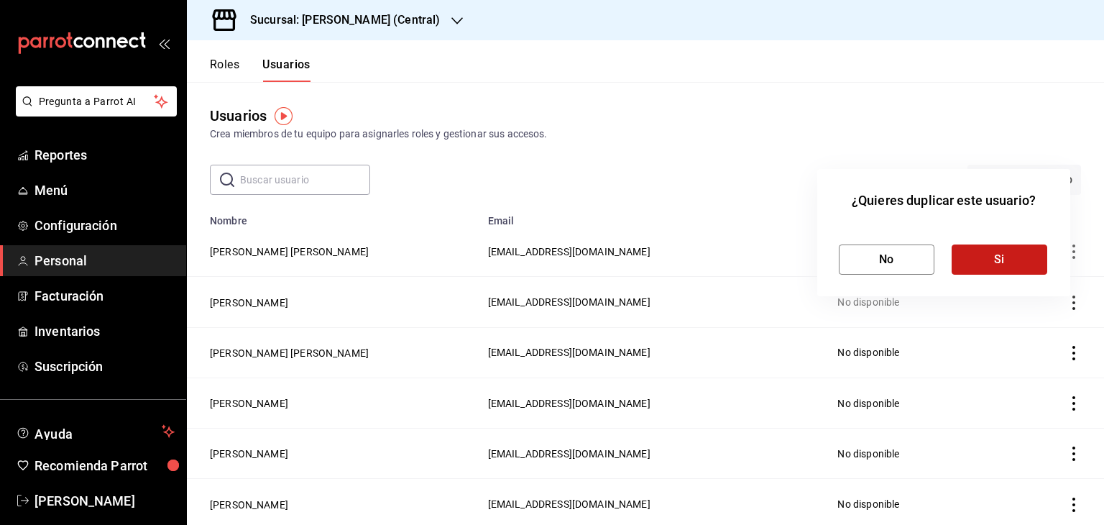
click at [988, 252] on button "Si" at bounding box center [1000, 259] width 96 height 30
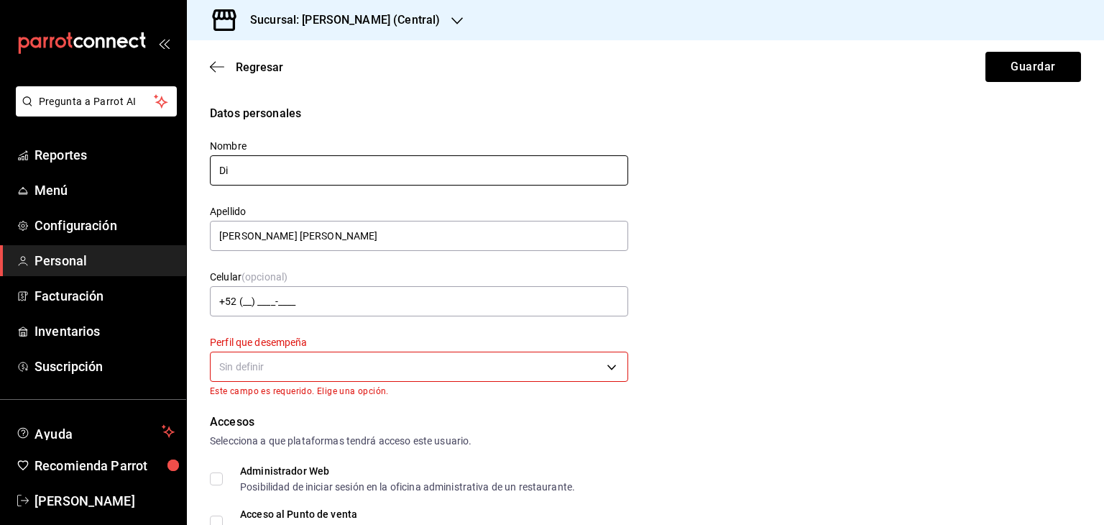
type input "D"
type input "Alexia"
type input "[PERSON_NAME]"
click at [277, 370] on body "Pregunta a Parrot AI Reportes Menú Configuración Personal Facturación Inventari…" at bounding box center [552, 262] width 1104 height 525
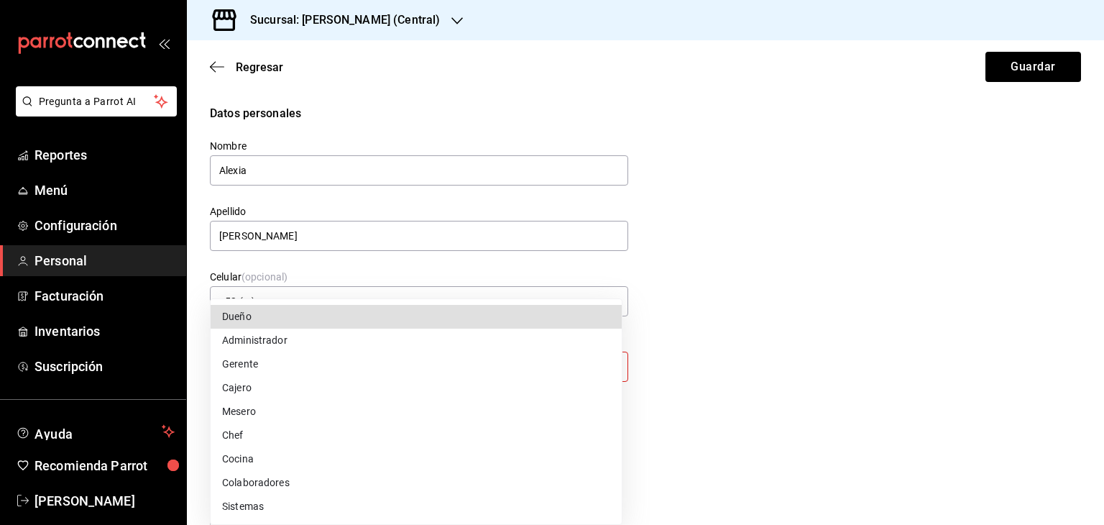
click at [279, 479] on li "Colaboradores" at bounding box center [416, 483] width 411 height 24
type input "STAFF"
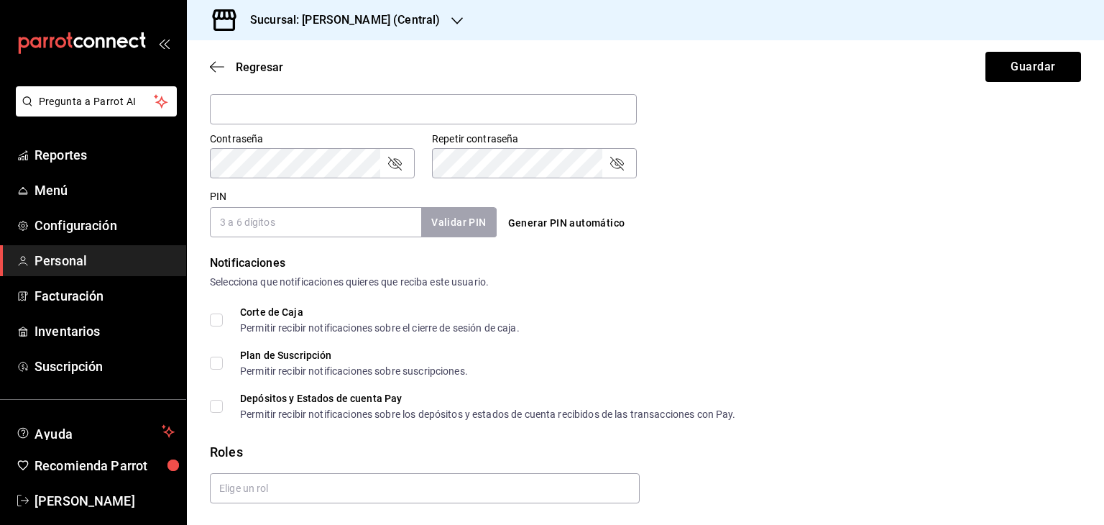
scroll to position [624, 0]
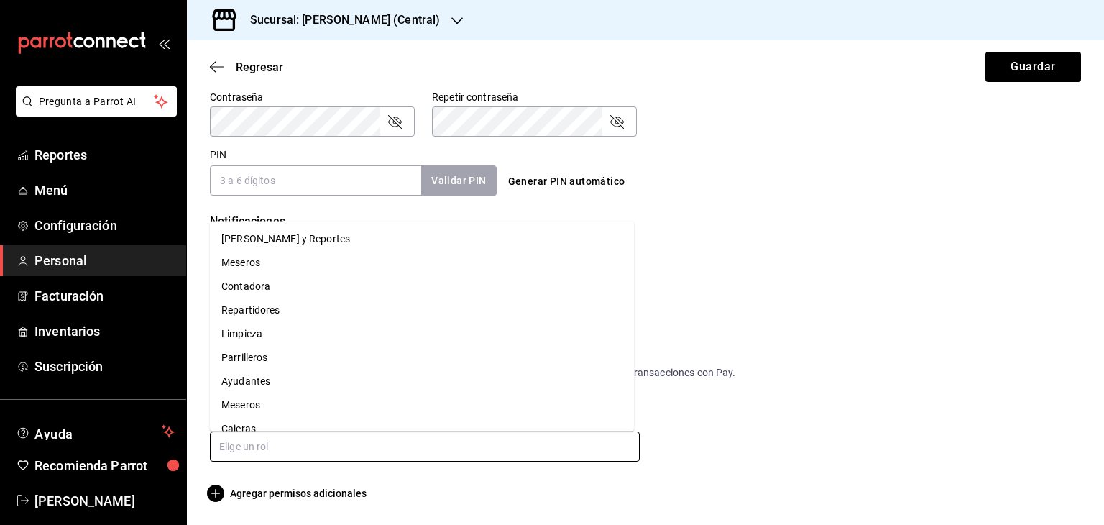
click at [323, 448] on input "text" at bounding box center [425, 446] width 430 height 30
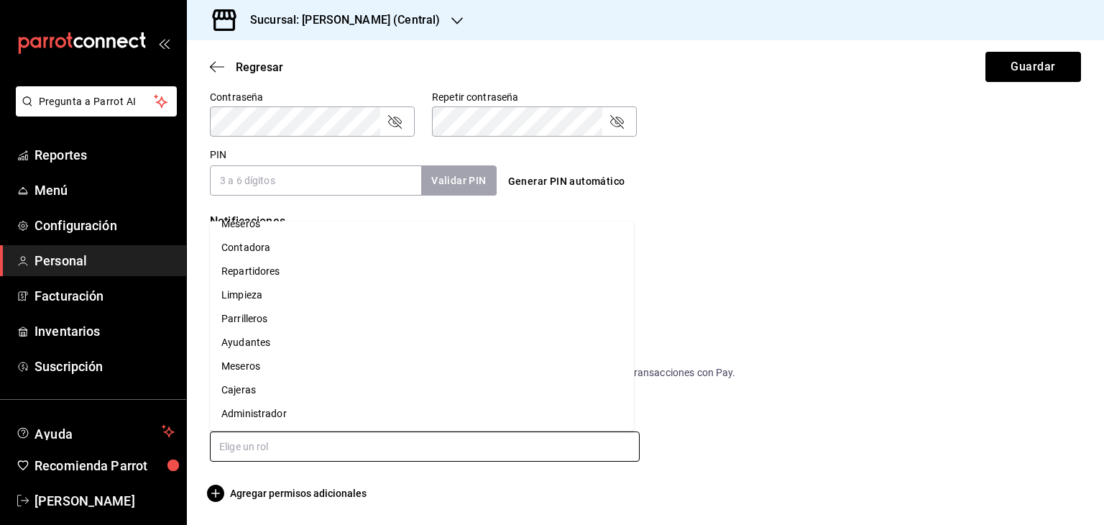
scroll to position [0, 0]
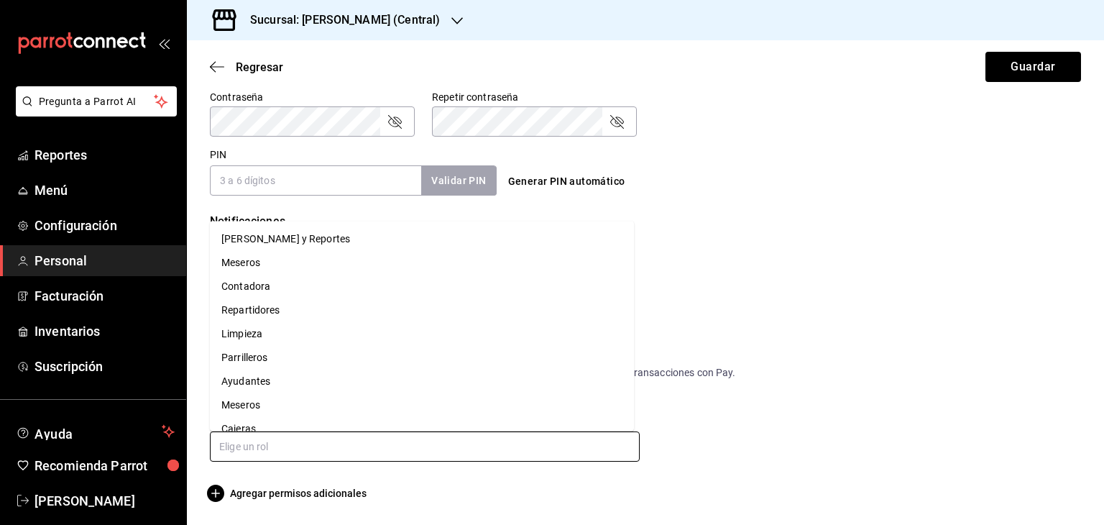
click at [287, 339] on li "Limpieza" at bounding box center [422, 334] width 424 height 24
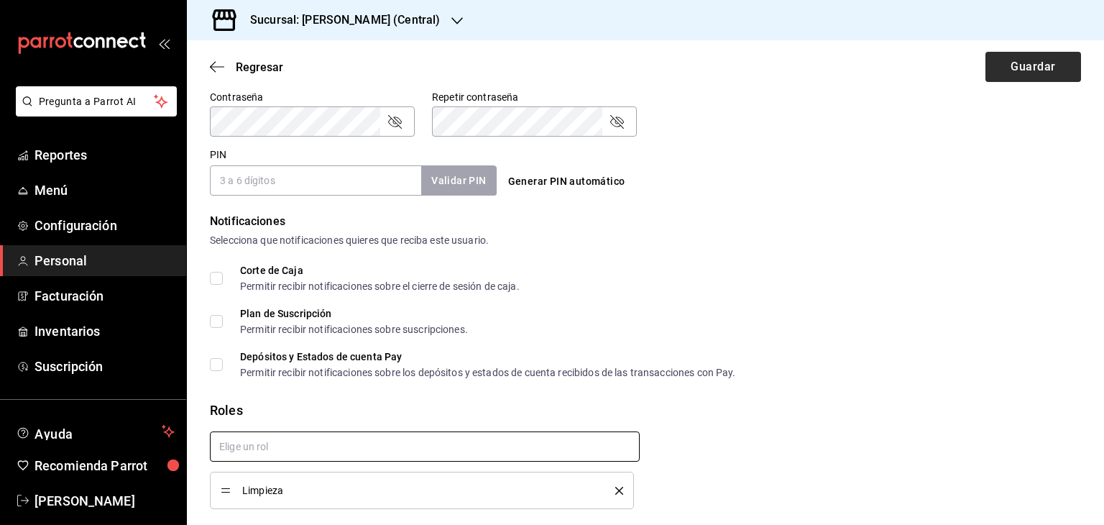
checkbox input "true"
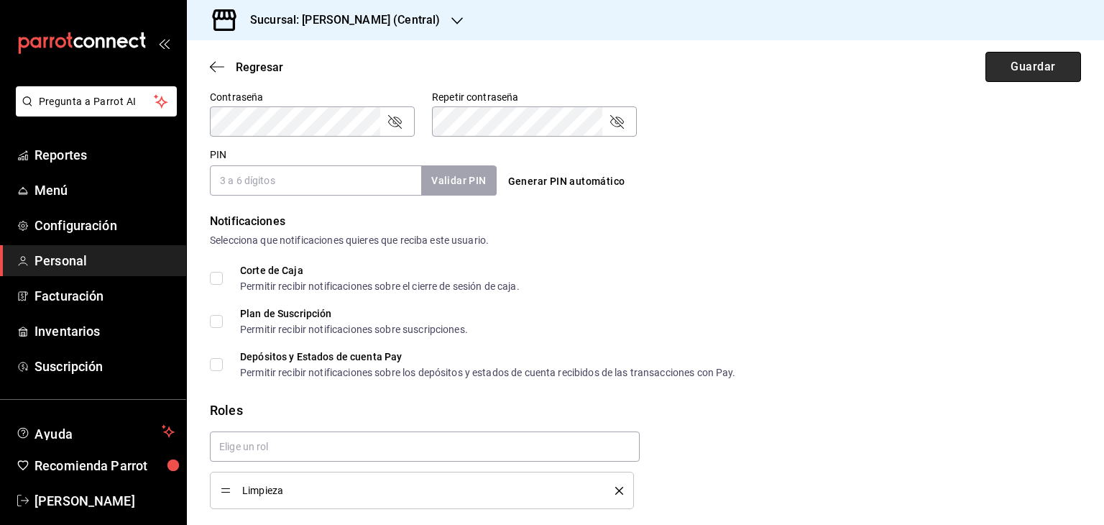
click at [1018, 65] on button "Guardar" at bounding box center [1033, 67] width 96 height 30
click at [1011, 68] on button "Guardar" at bounding box center [1033, 67] width 96 height 30
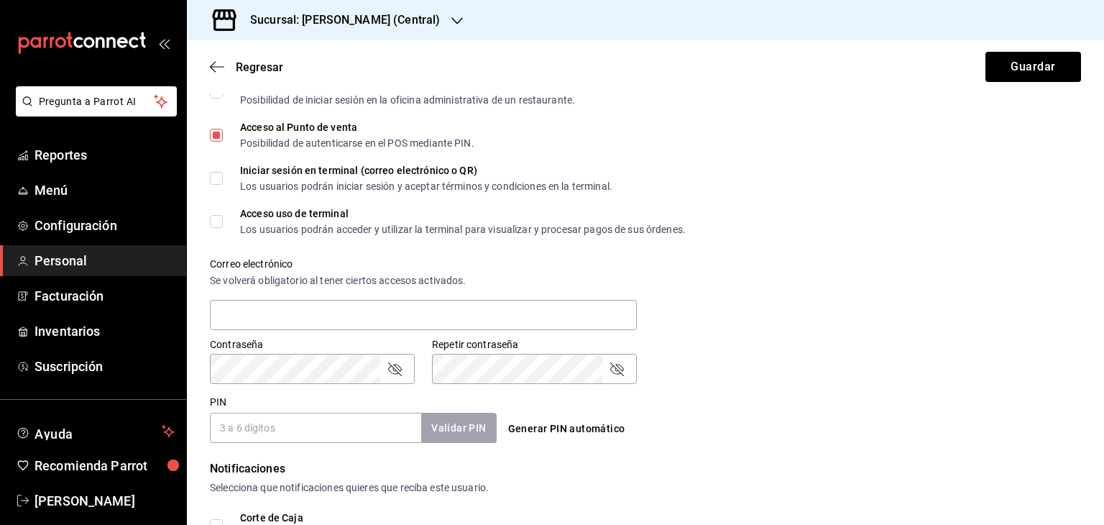
scroll to position [415, 0]
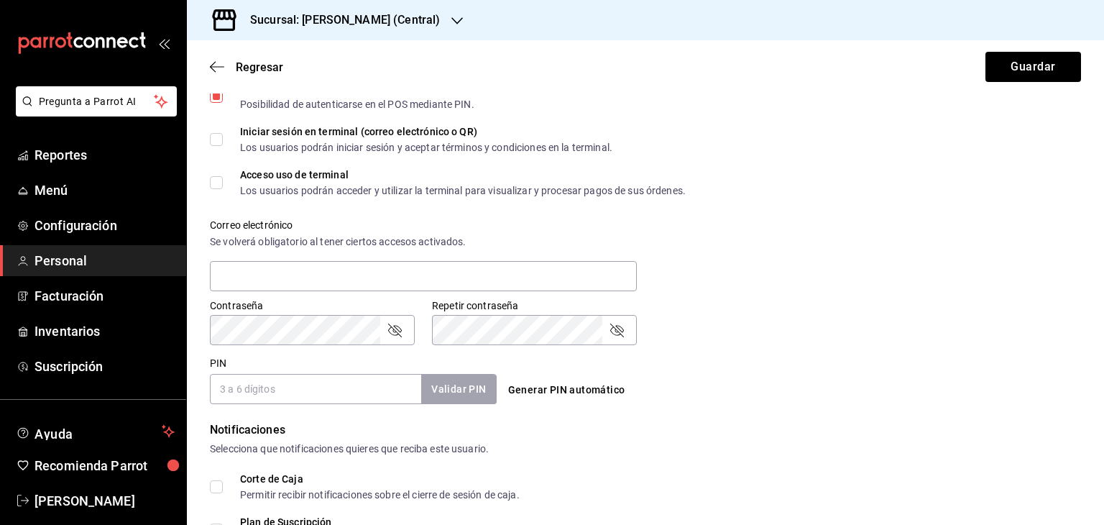
click at [293, 389] on input "PIN" at bounding box center [315, 389] width 211 height 30
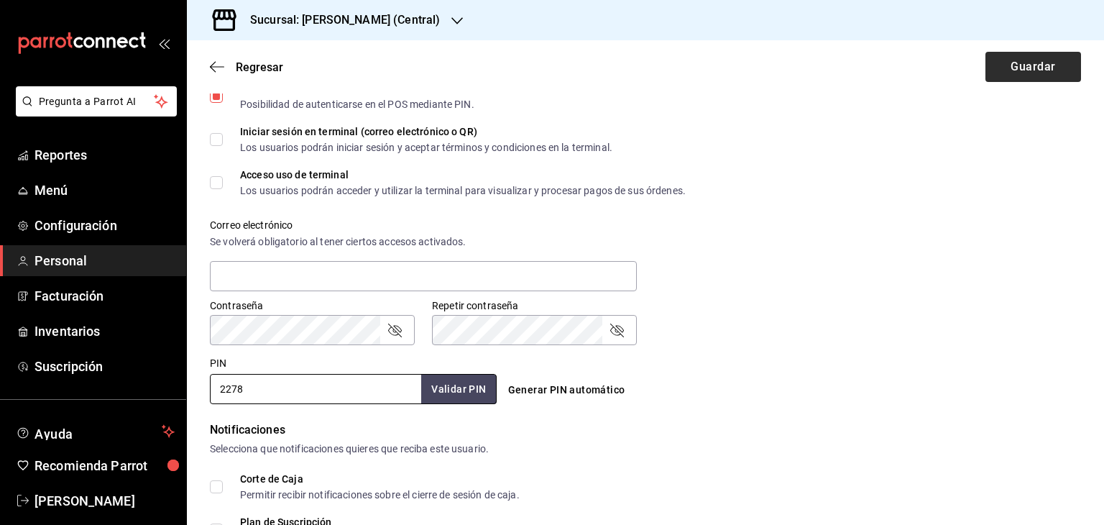
type input "2278"
click at [1004, 58] on button "Guardar" at bounding box center [1033, 67] width 96 height 30
